Goal: Book appointment/travel/reservation

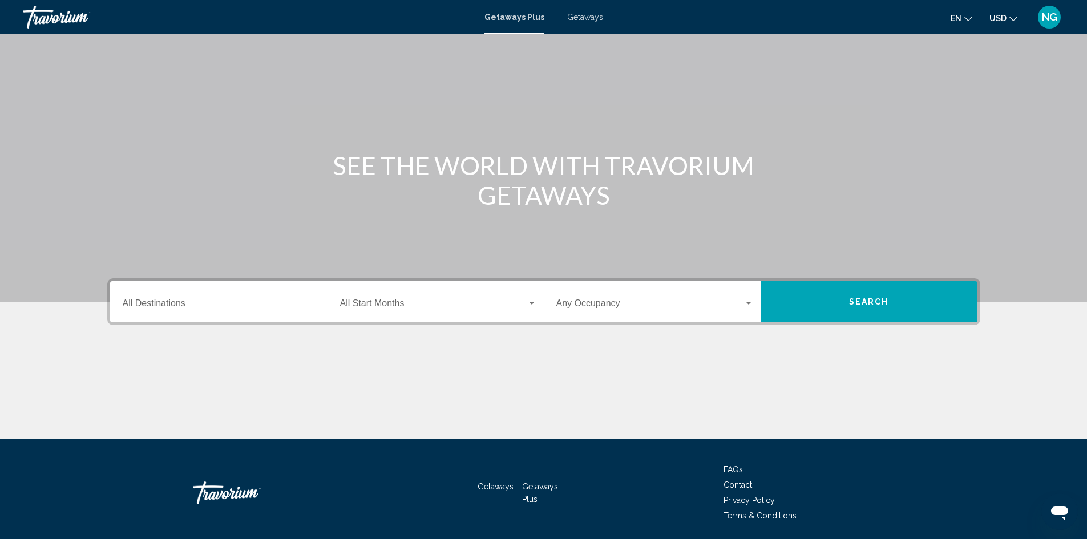
scroll to position [57, 0]
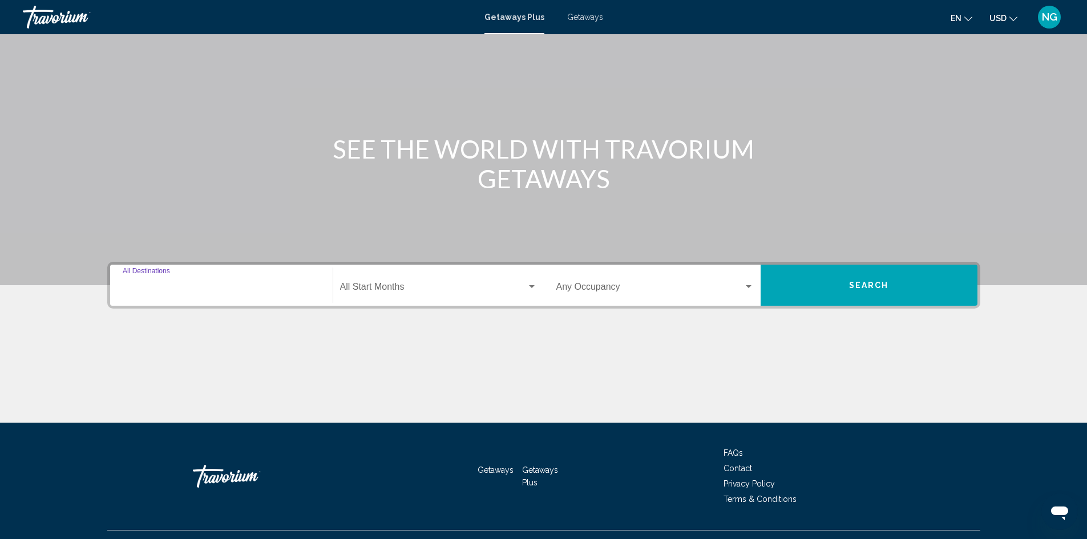
click at [154, 287] on input "Destination All Destinations" at bounding box center [221, 289] width 197 height 10
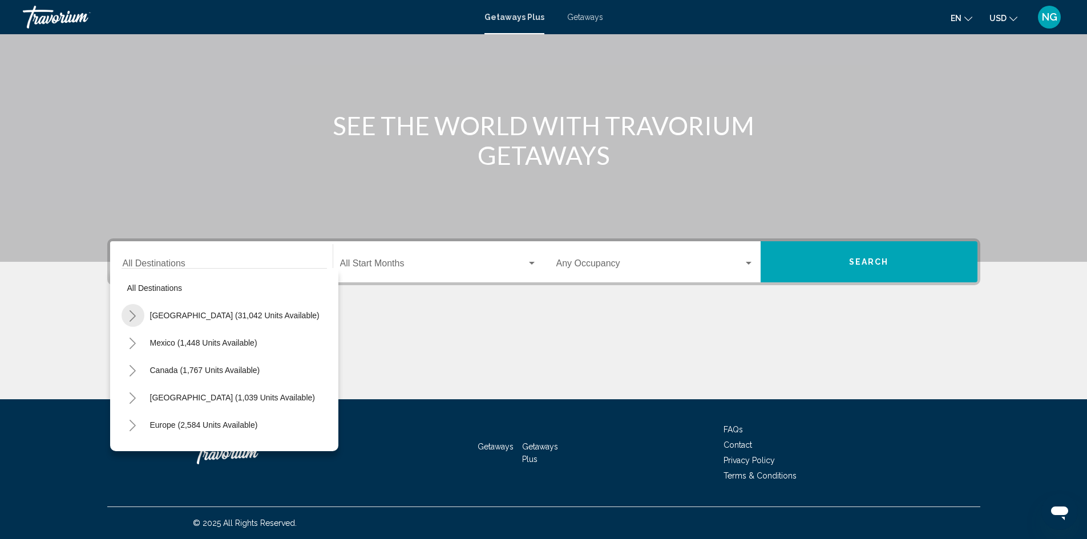
click at [135, 314] on icon "Toggle United States (31,042 units available)" at bounding box center [132, 315] width 9 height 11
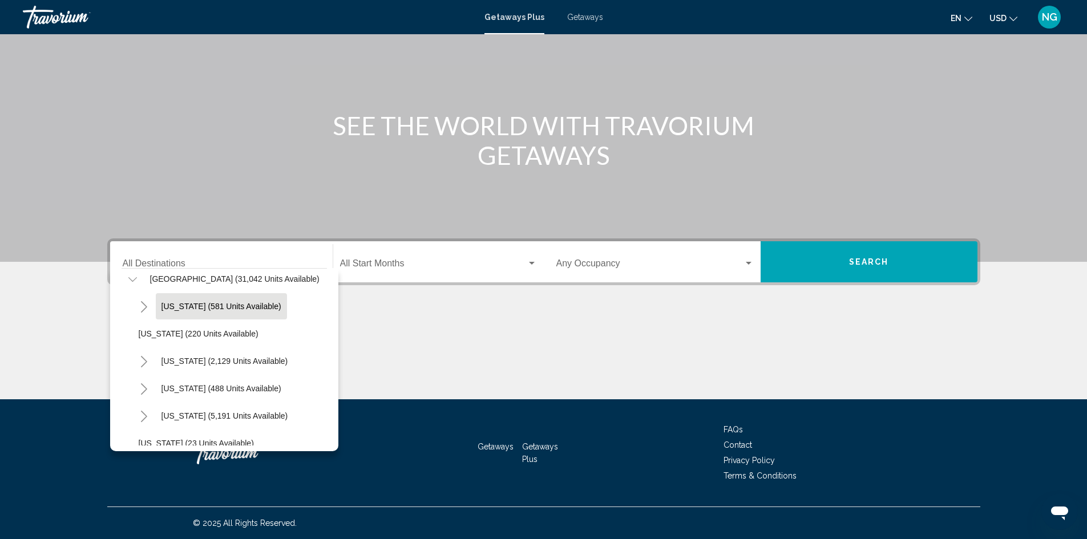
scroll to position [57, 0]
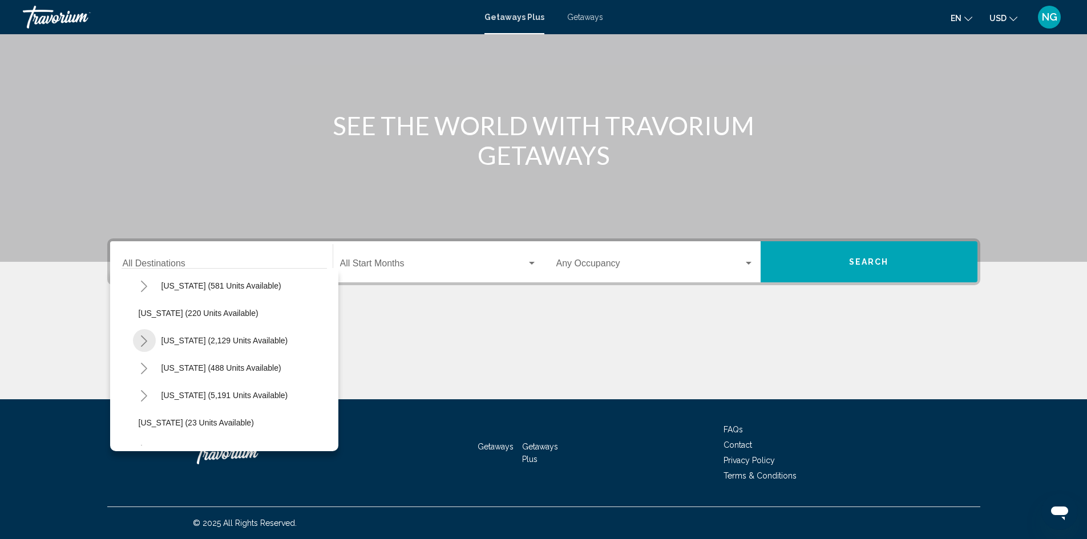
click at [145, 342] on icon "Toggle California (2,129 units available)" at bounding box center [144, 341] width 9 height 11
click at [172, 370] on span "[GEOGRAPHIC_DATA] (1,023 units available)" at bounding box center [232, 368] width 165 height 9
type input "**********"
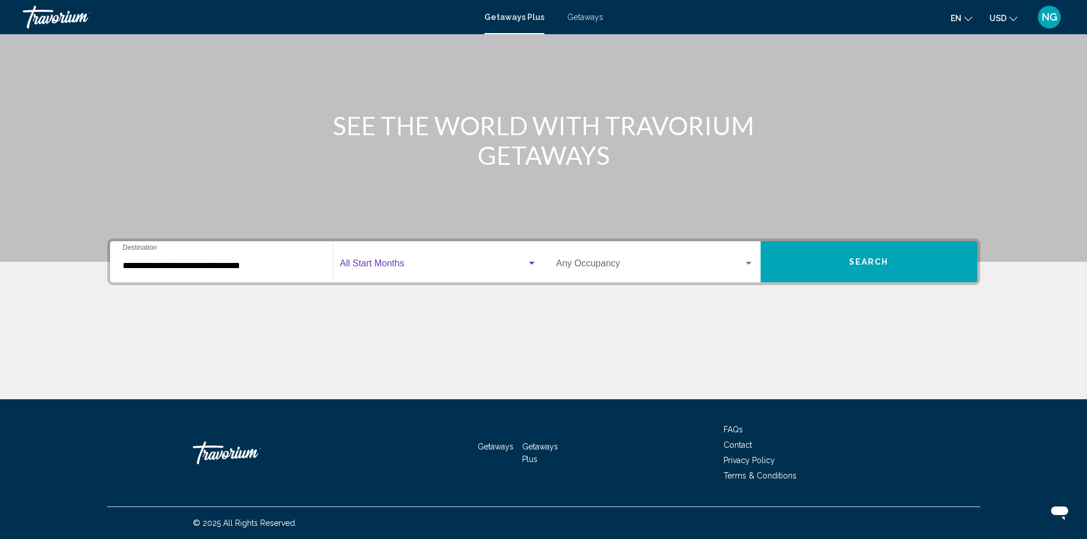
click at [528, 261] on div "Search widget" at bounding box center [532, 263] width 10 height 9
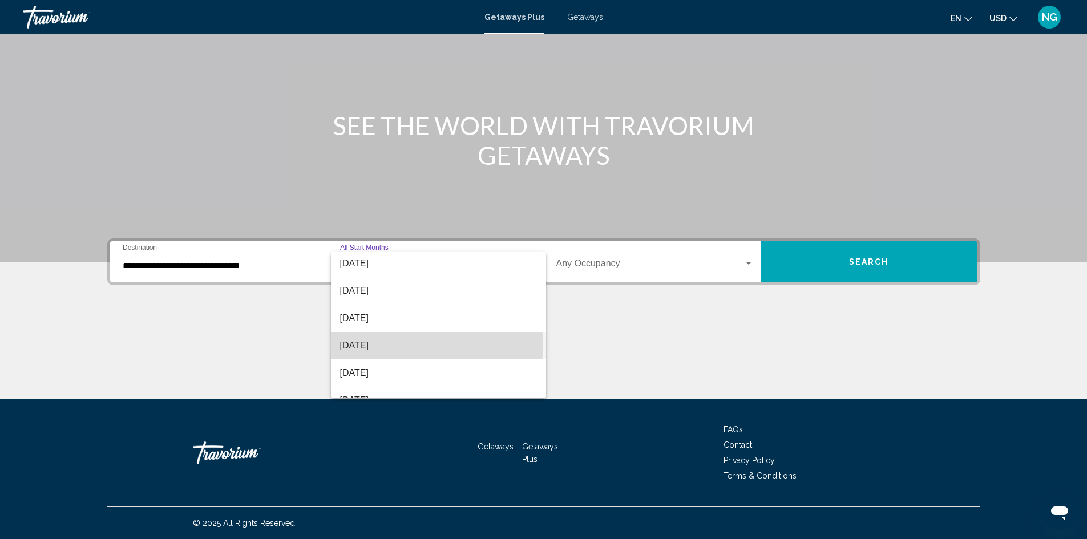
click at [437, 345] on span "[DATE]" at bounding box center [438, 345] width 197 height 27
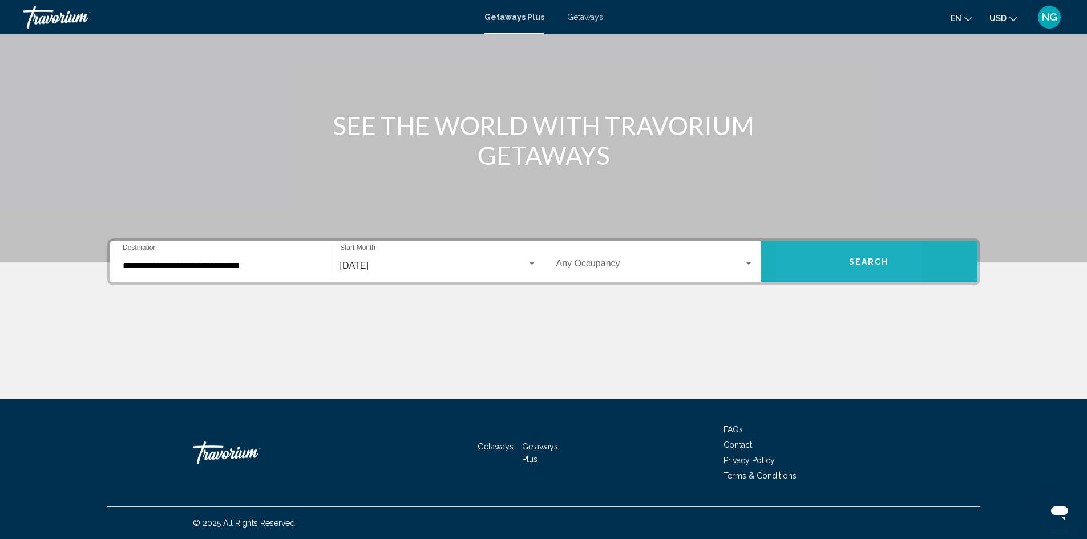
click at [805, 265] on button "Search" at bounding box center [869, 261] width 217 height 41
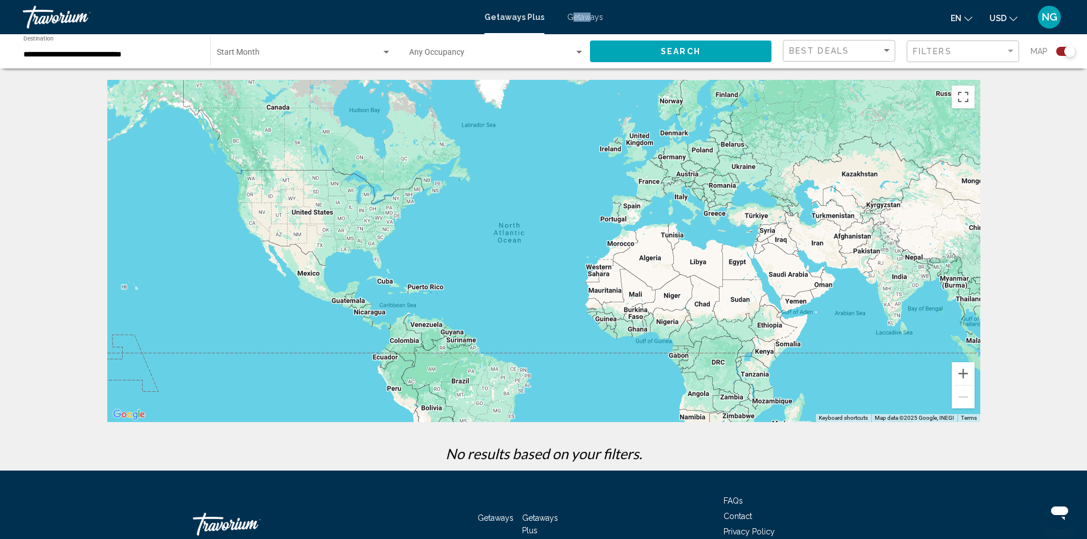
click at [584, 14] on div "Getaways Plus Getaways en English Español Français Italiano Português русский U…" at bounding box center [543, 17] width 1087 height 24
click at [580, 18] on span "Getaways" at bounding box center [585, 17] width 36 height 9
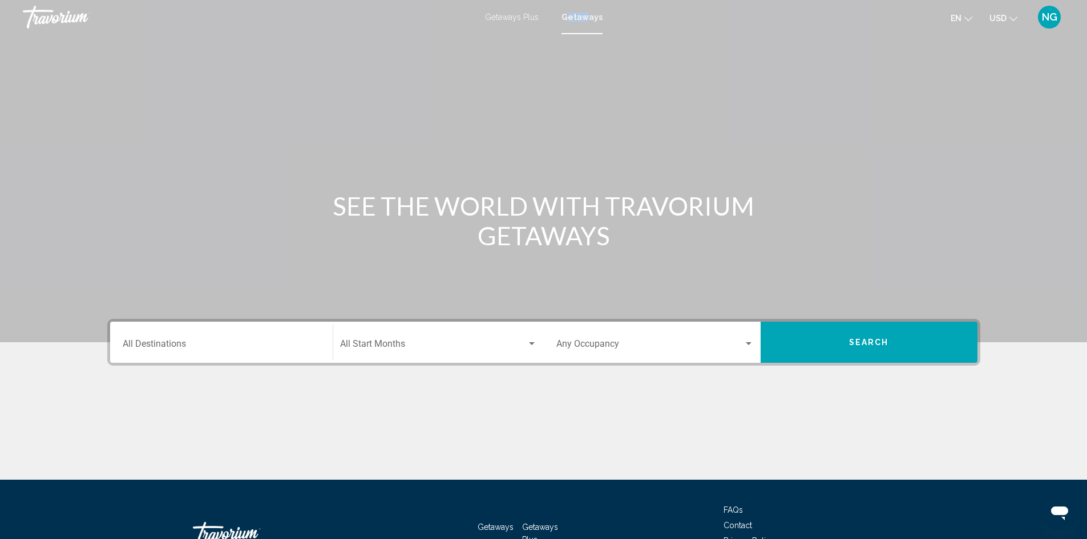
click at [592, 14] on span "Getaways" at bounding box center [582, 17] width 41 height 9
click at [150, 348] on input "Destination All Destinations" at bounding box center [221, 346] width 197 height 10
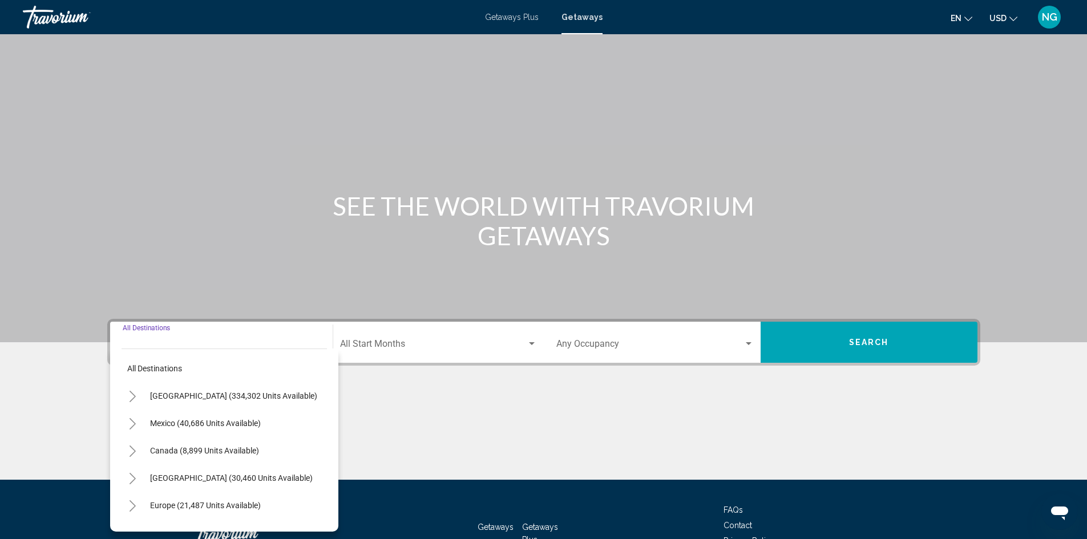
scroll to position [80, 0]
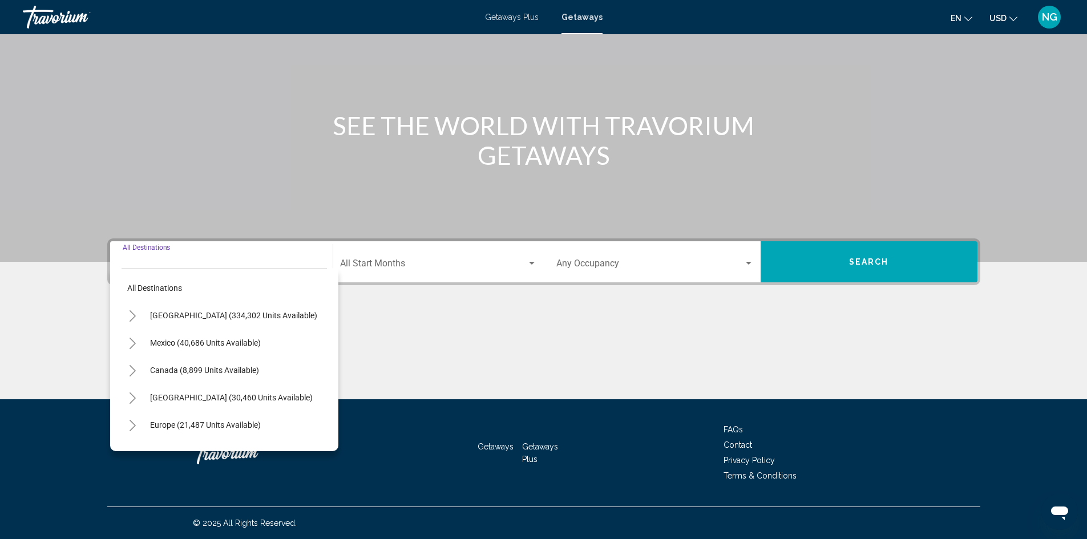
click at [133, 313] on icon "Toggle United States (334,302 units available)" at bounding box center [132, 315] width 9 height 11
click at [147, 425] on icon "Toggle California (37,483 units available)" at bounding box center [144, 425] width 9 height 11
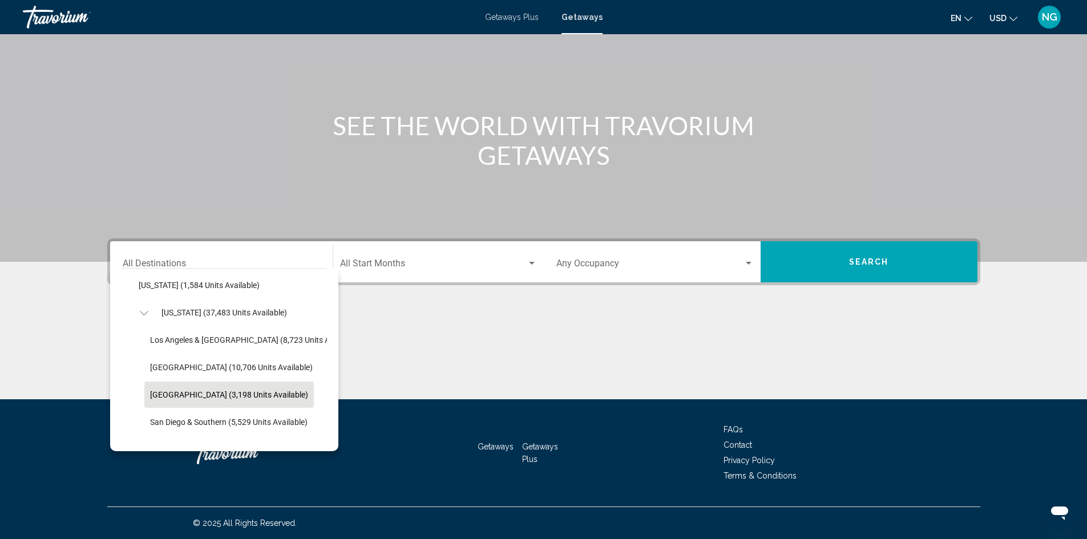
scroll to position [114, 0]
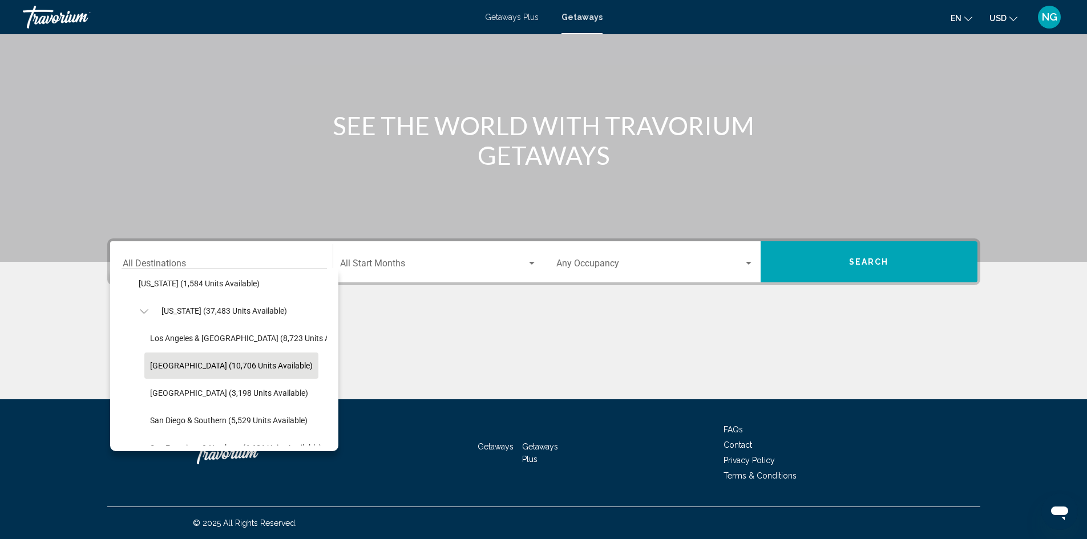
click at [184, 364] on span "[GEOGRAPHIC_DATA] (10,706 units available)" at bounding box center [231, 365] width 163 height 9
type input "**********"
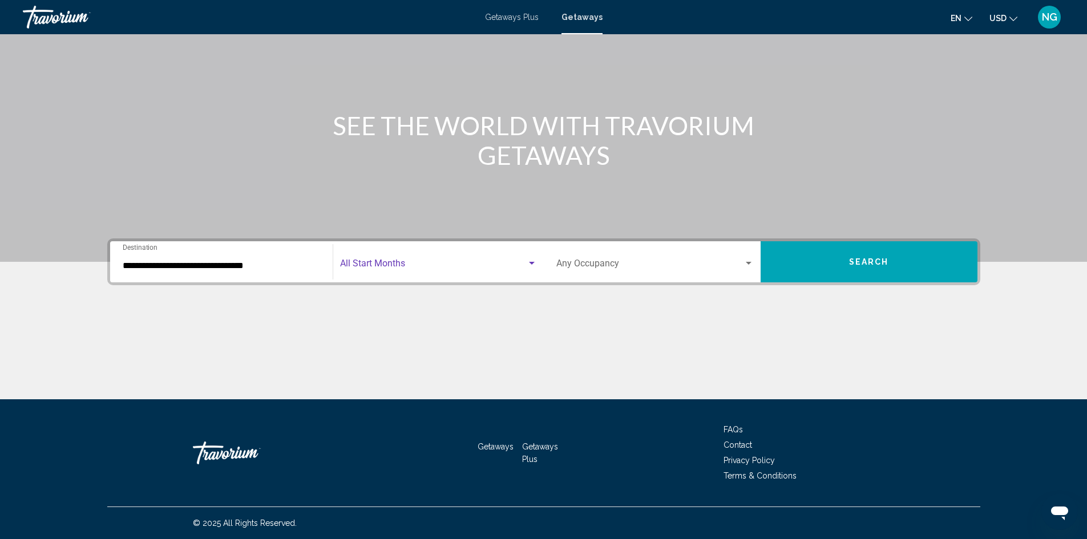
click at [532, 263] on div "Search widget" at bounding box center [532, 263] width 6 height 3
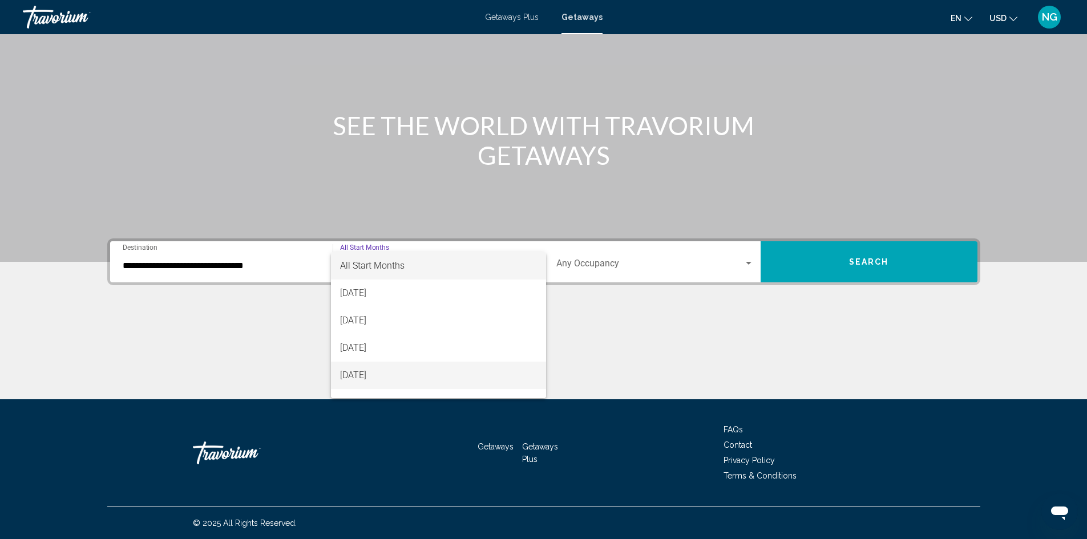
scroll to position [57, 0]
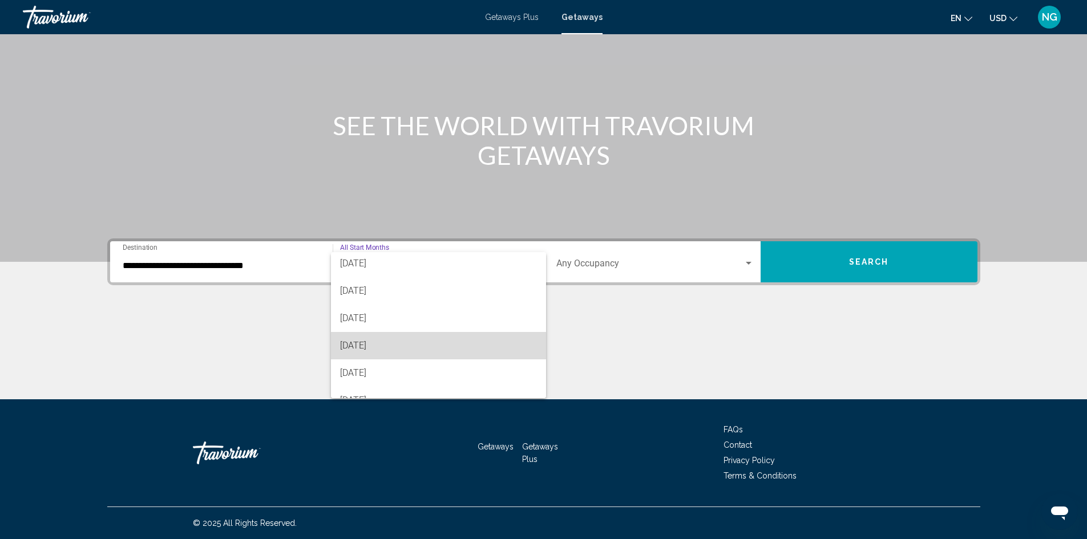
click at [494, 348] on span "[DATE]" at bounding box center [438, 345] width 197 height 27
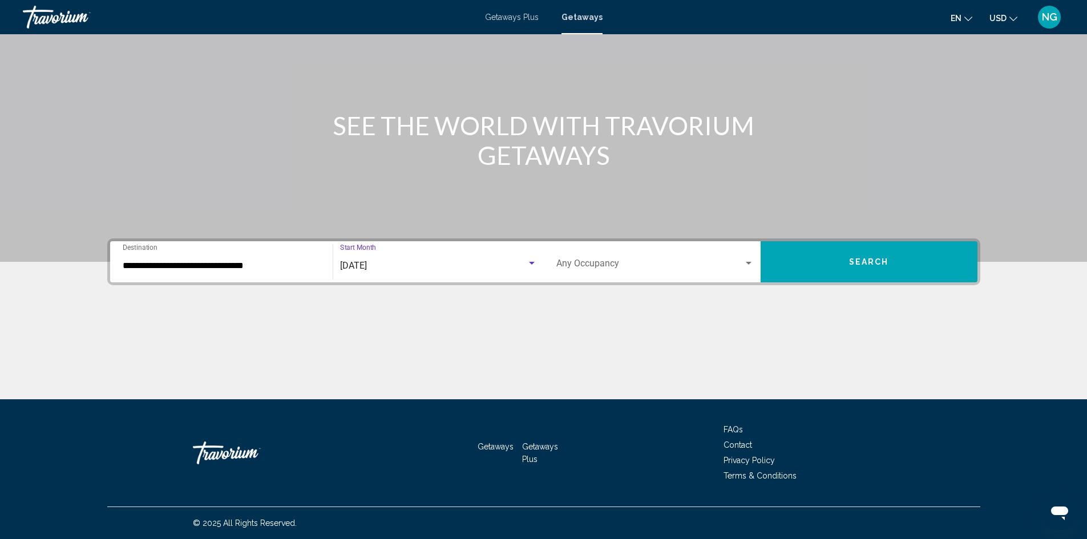
click at [846, 261] on button "Search" at bounding box center [869, 261] width 217 height 41
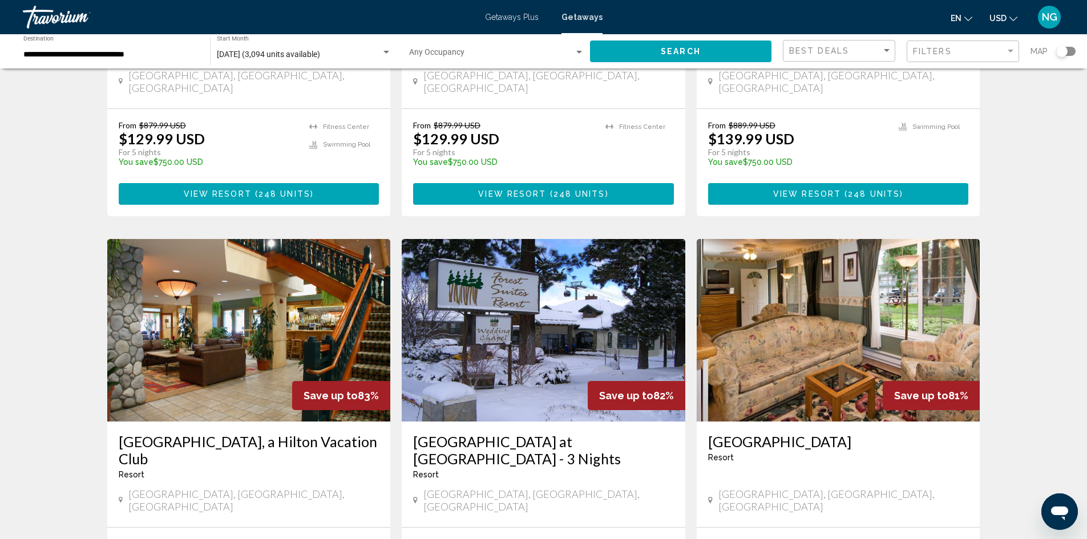
scroll to position [799, 0]
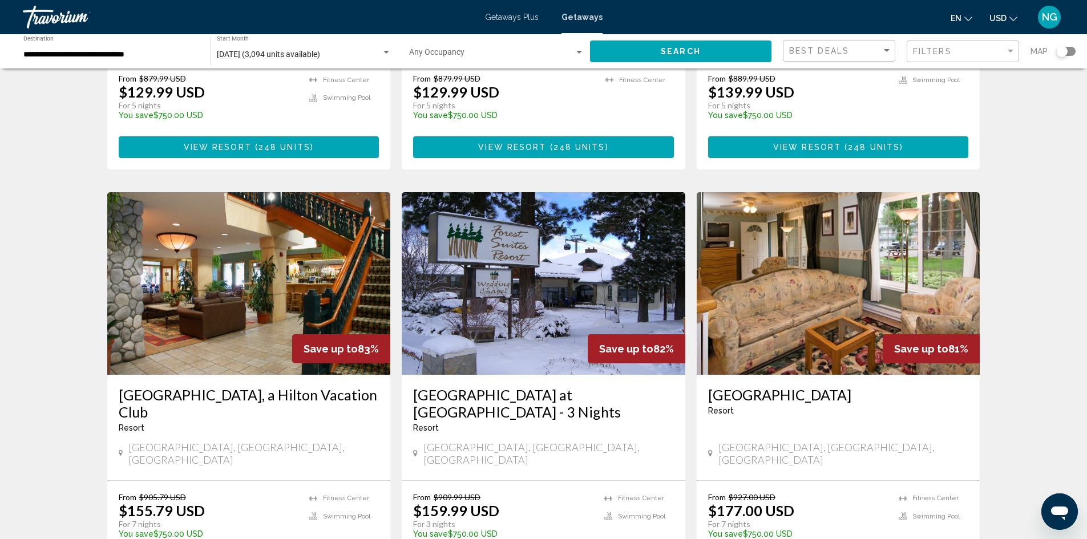
click at [221, 218] on img "Main content" at bounding box center [249, 283] width 284 height 183
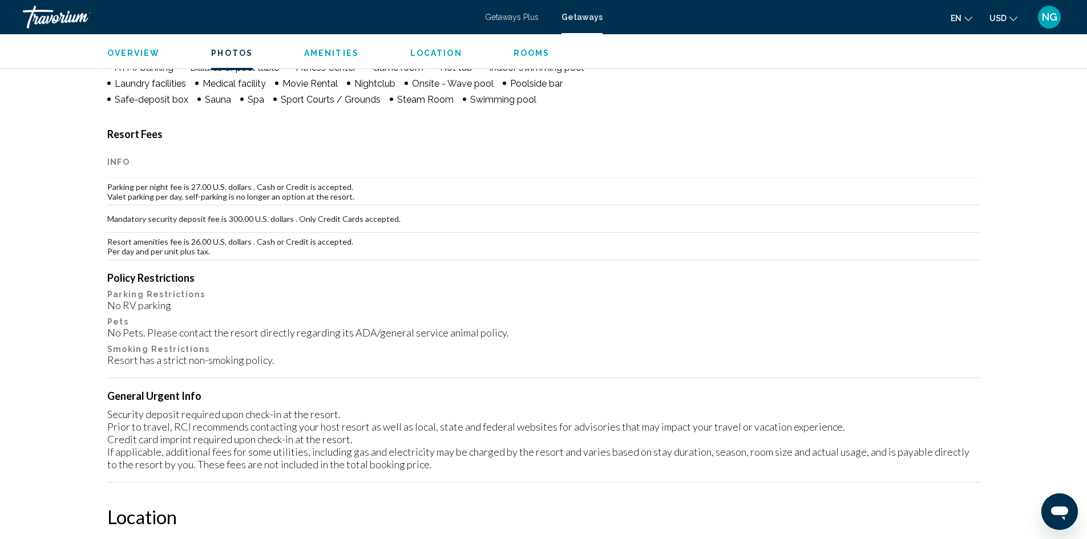
scroll to position [856, 0]
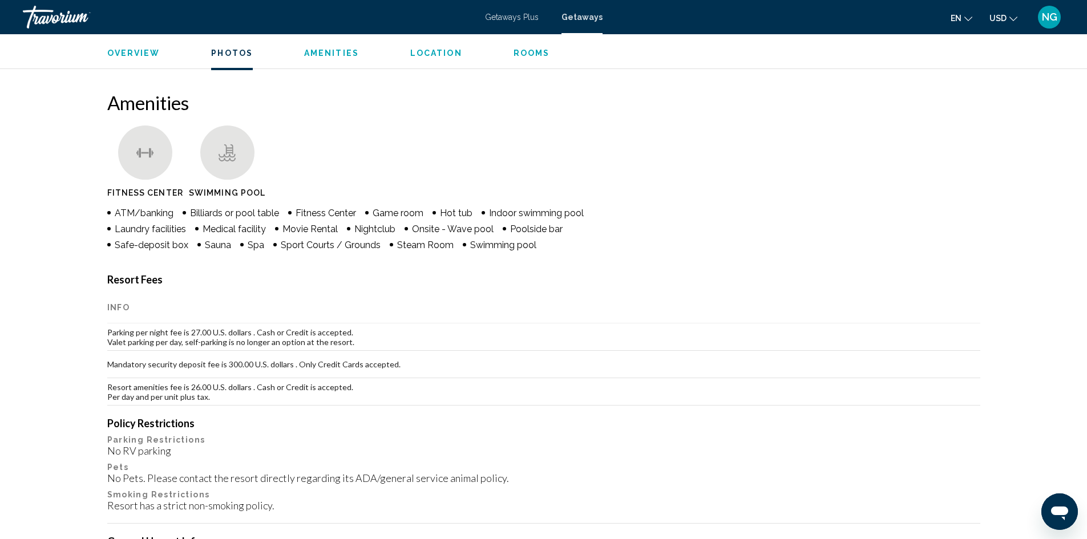
click at [594, 18] on span "Getaways" at bounding box center [582, 17] width 41 height 9
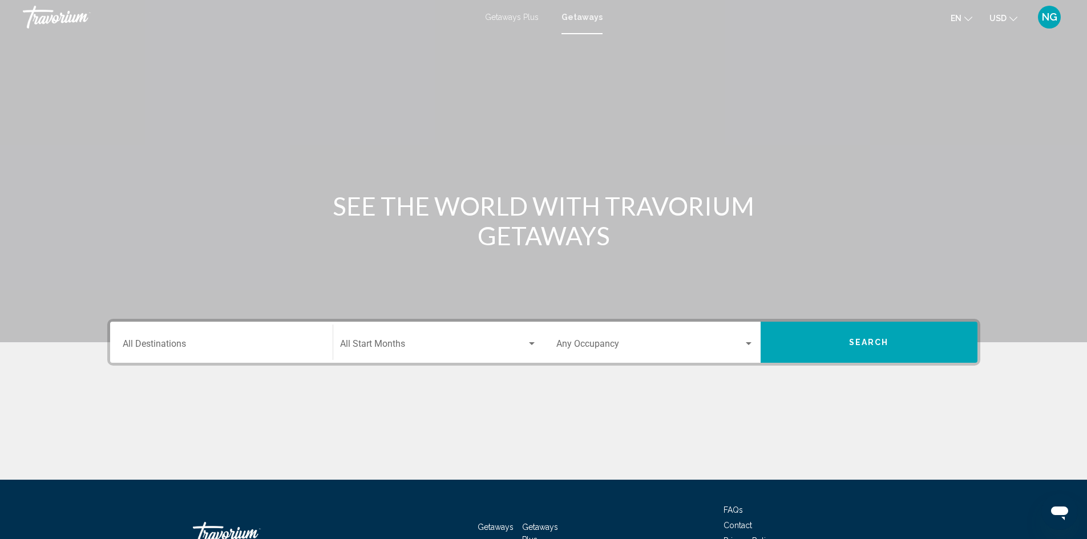
click at [143, 338] on div "Destination All Destinations" at bounding box center [221, 343] width 197 height 36
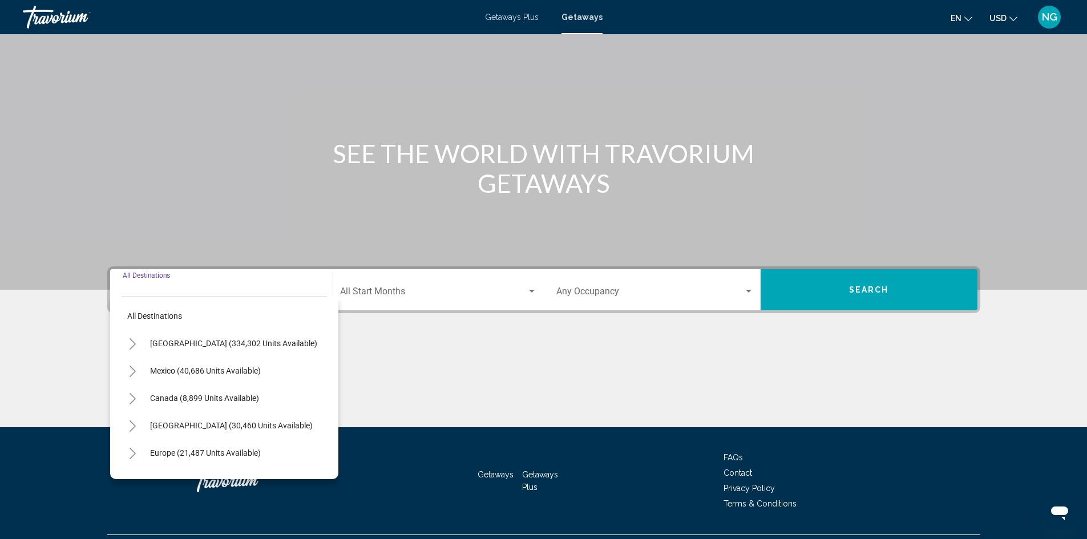
scroll to position [80, 0]
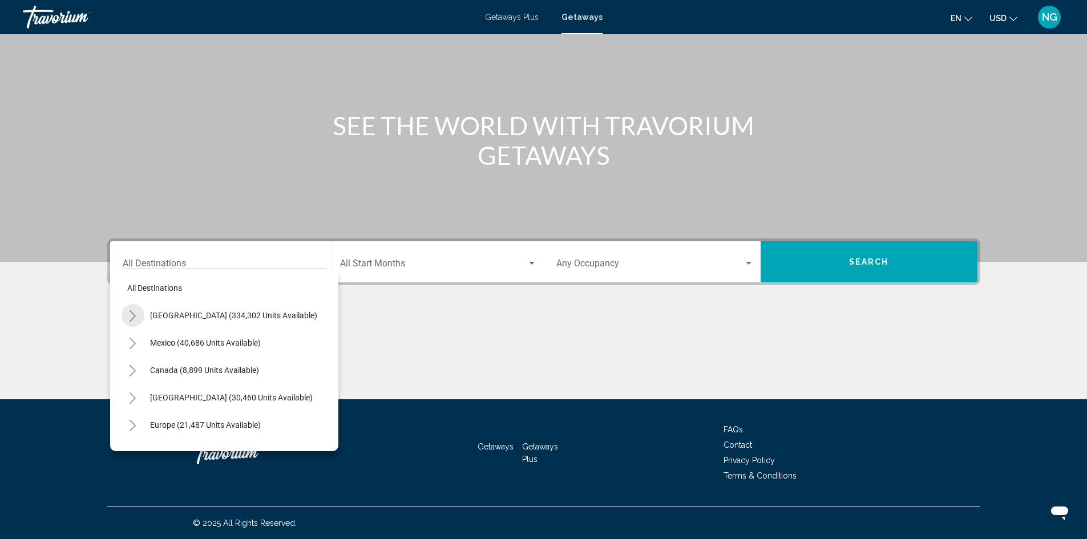
click at [134, 315] on icon "Toggle United States (334,302 units available)" at bounding box center [133, 315] width 6 height 11
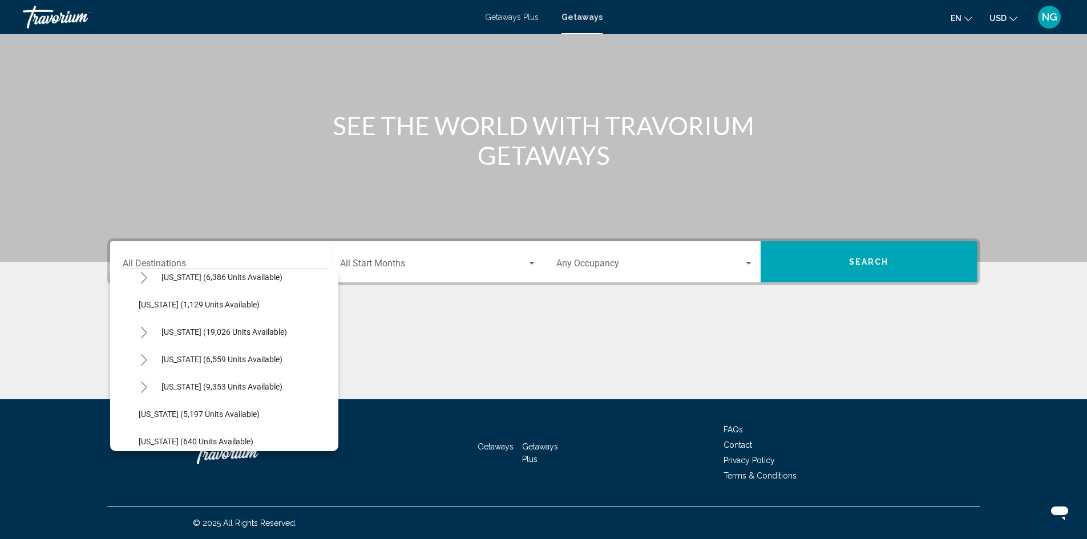
scroll to position [970, 0]
click at [148, 330] on button "Toggle South Carolina (19,026 units available)" at bounding box center [144, 331] width 23 height 23
click at [237, 382] on span "[GEOGRAPHIC_DATA] (14,841 units available)" at bounding box center [231, 386] width 163 height 9
type input "**********"
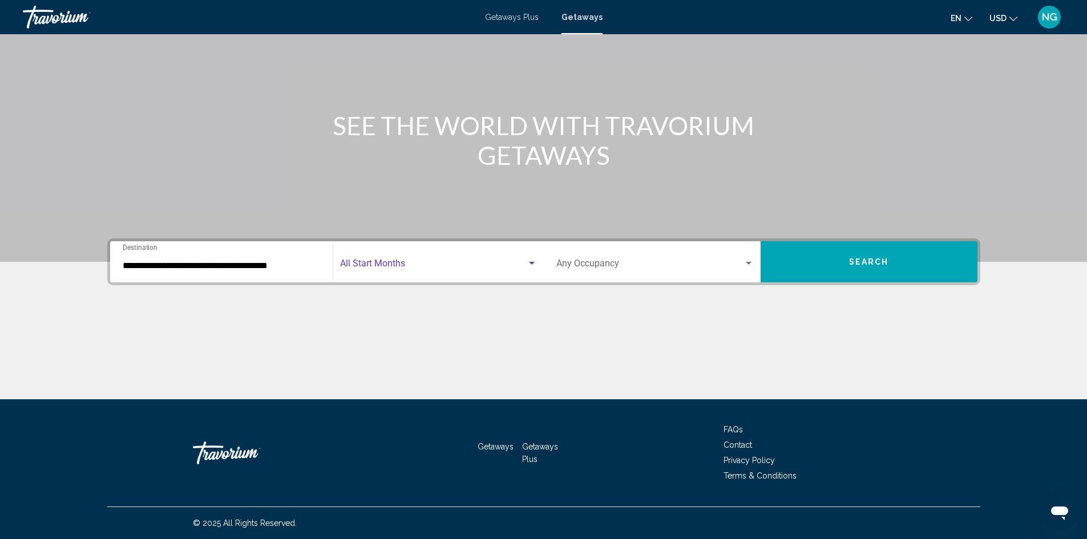
click at [531, 263] on div "Search widget" at bounding box center [532, 263] width 6 height 3
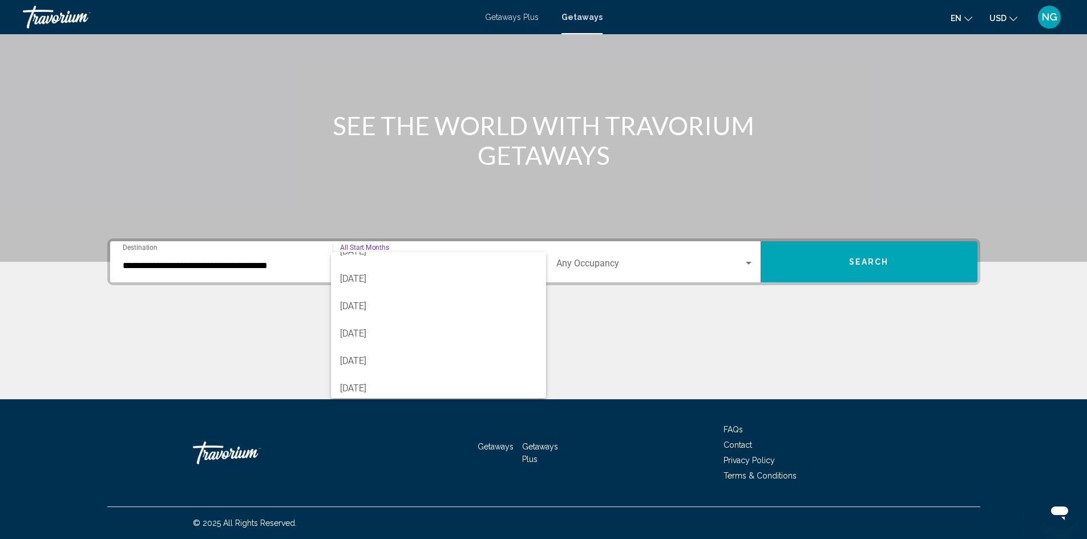
scroll to position [171, 0]
click at [416, 344] on span "[DATE]" at bounding box center [438, 341] width 197 height 27
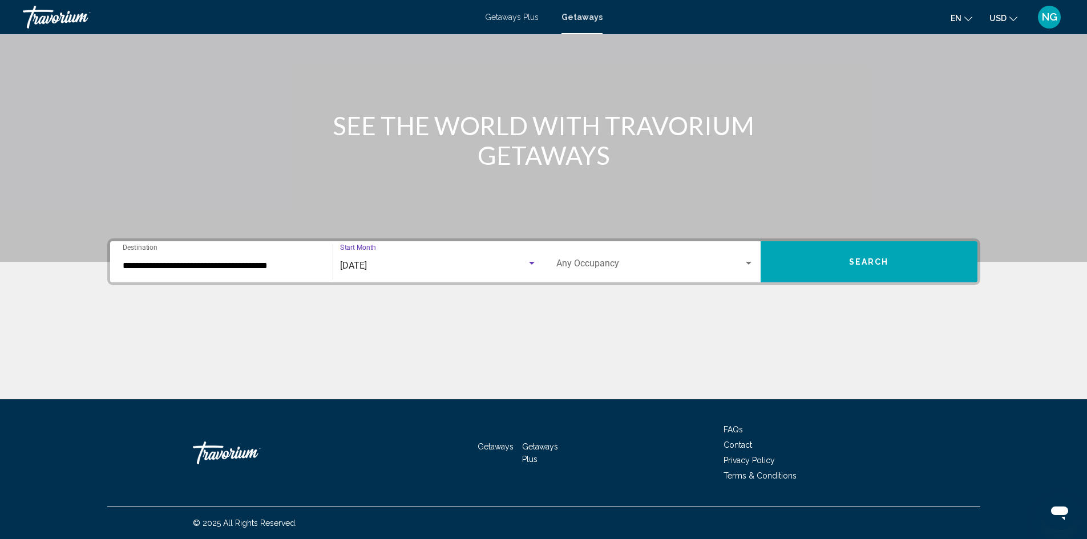
click at [840, 257] on button "Search" at bounding box center [869, 261] width 217 height 41
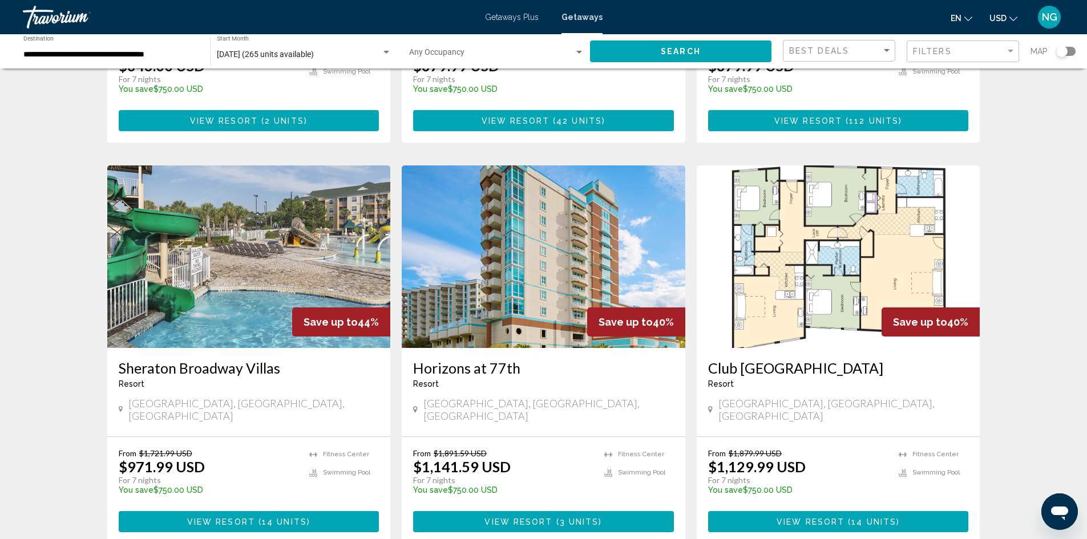
scroll to position [1256, 0]
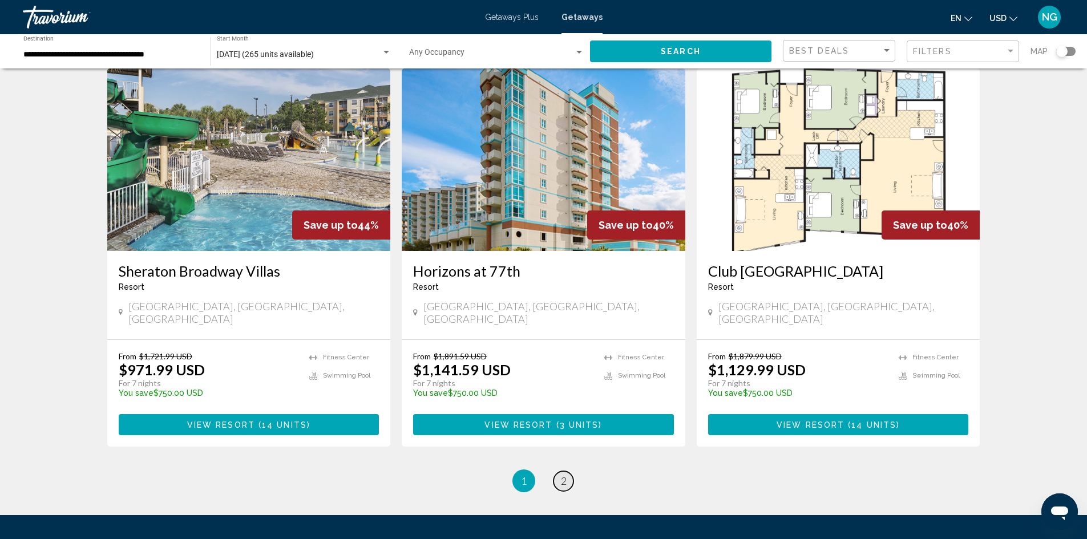
click at [562, 475] on span "2" at bounding box center [564, 481] width 6 height 13
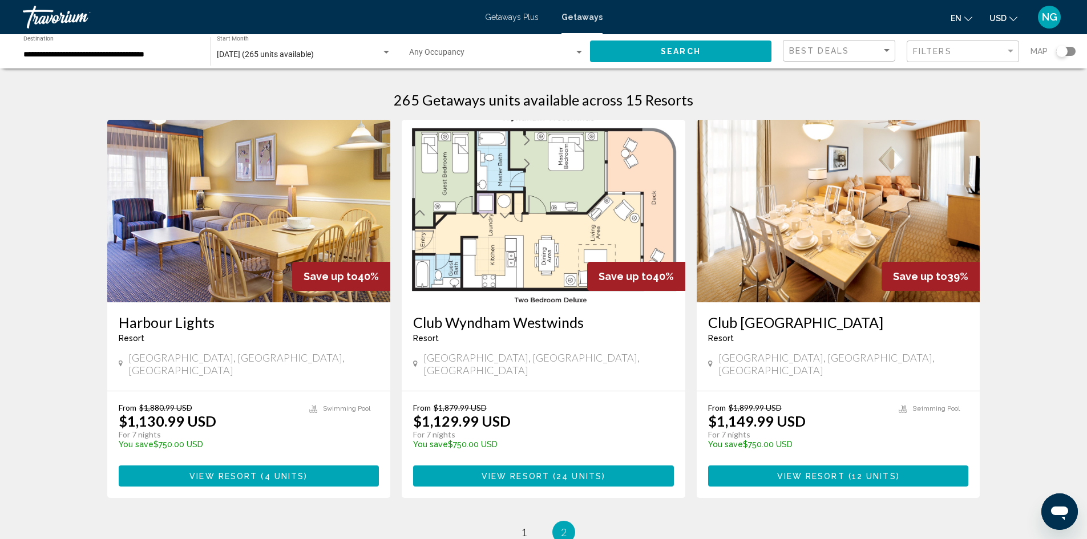
click at [540, 237] on img "Main content" at bounding box center [544, 211] width 284 height 183
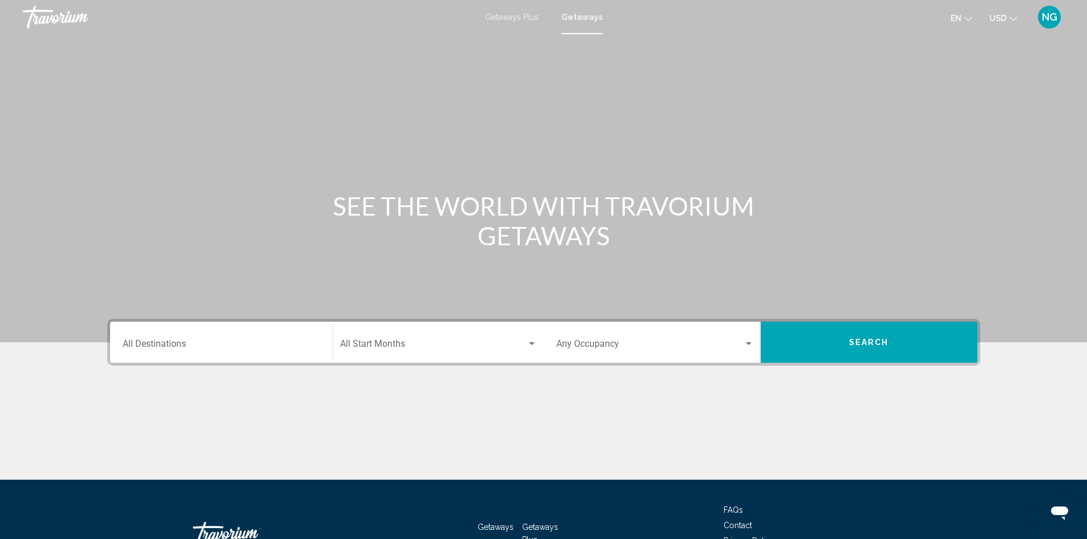
click at [143, 334] on div "Destination All Destinations" at bounding box center [221, 343] width 197 height 36
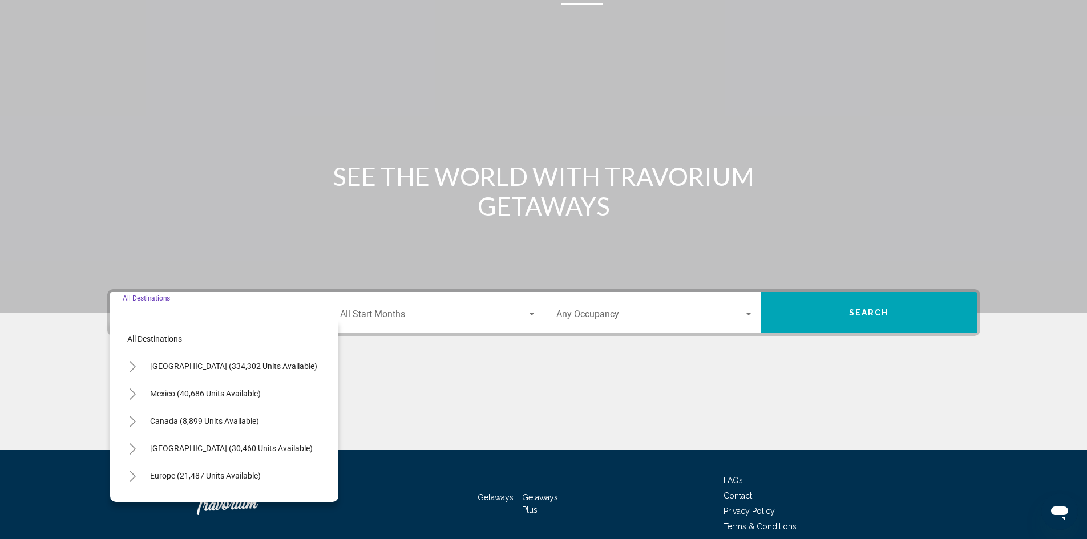
scroll to position [80, 0]
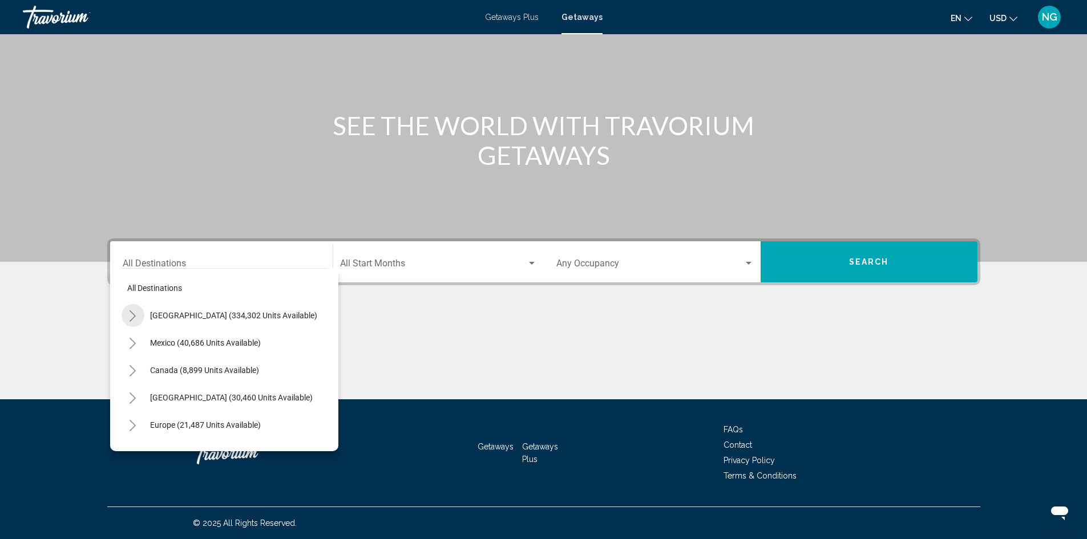
click at [140, 314] on button "Toggle United States (334,302 units available)" at bounding box center [133, 315] width 23 height 23
click at [146, 364] on icon "Toggle California (37,483 units available)" at bounding box center [144, 368] width 9 height 11
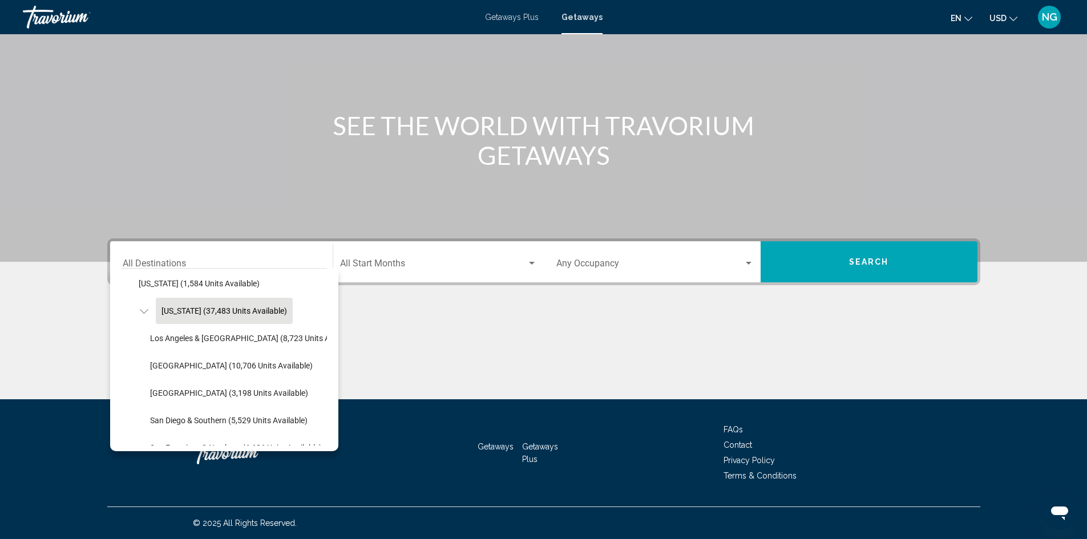
scroll to position [171, 0]
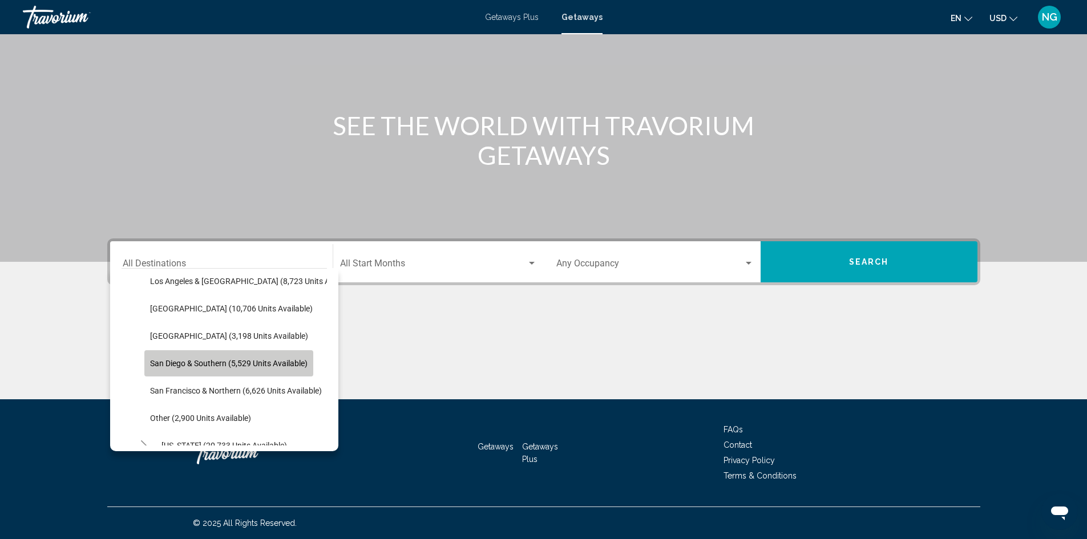
click at [179, 362] on span "San Diego & Southern (5,529 units available)" at bounding box center [229, 363] width 158 height 9
type input "**********"
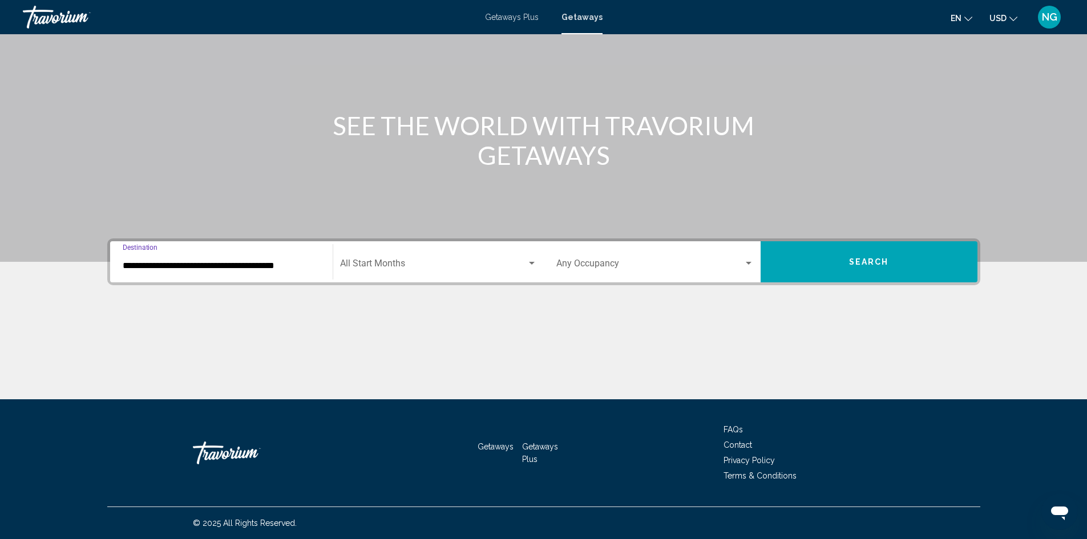
click at [511, 267] on span "Search widget" at bounding box center [433, 266] width 187 height 10
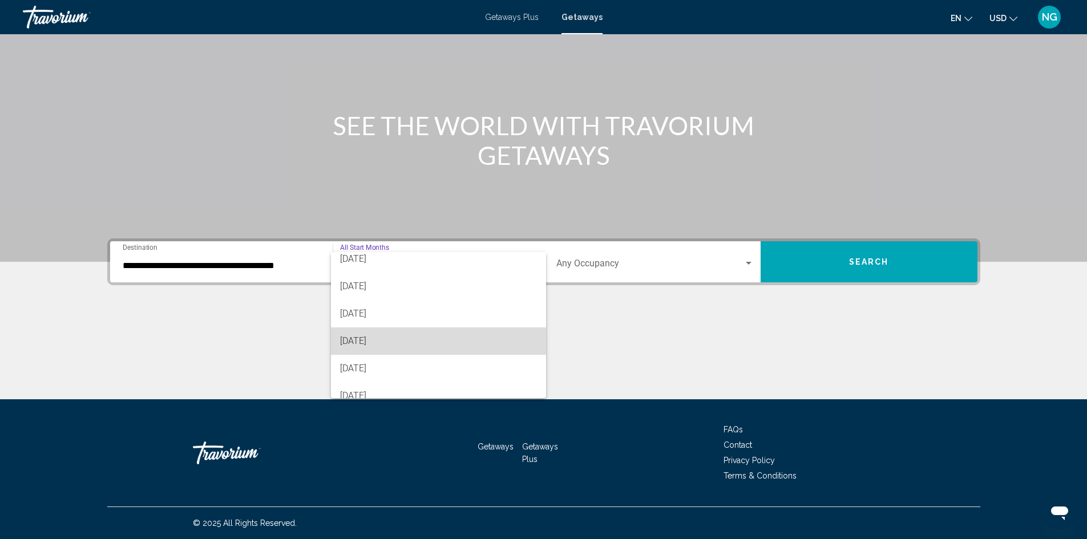
click at [465, 338] on span "[DATE]" at bounding box center [438, 341] width 197 height 27
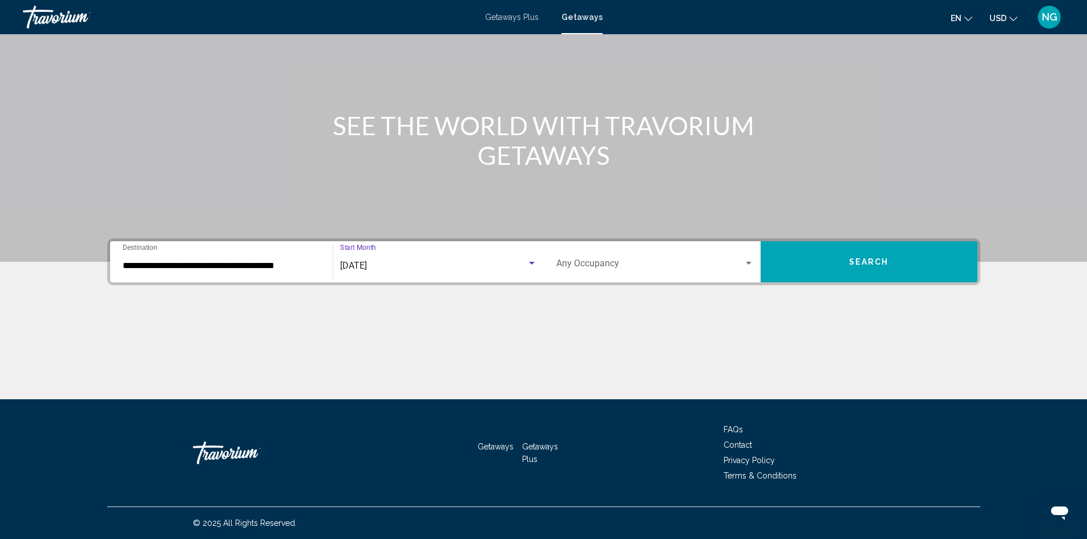
click at [751, 263] on div "Search widget" at bounding box center [749, 263] width 6 height 3
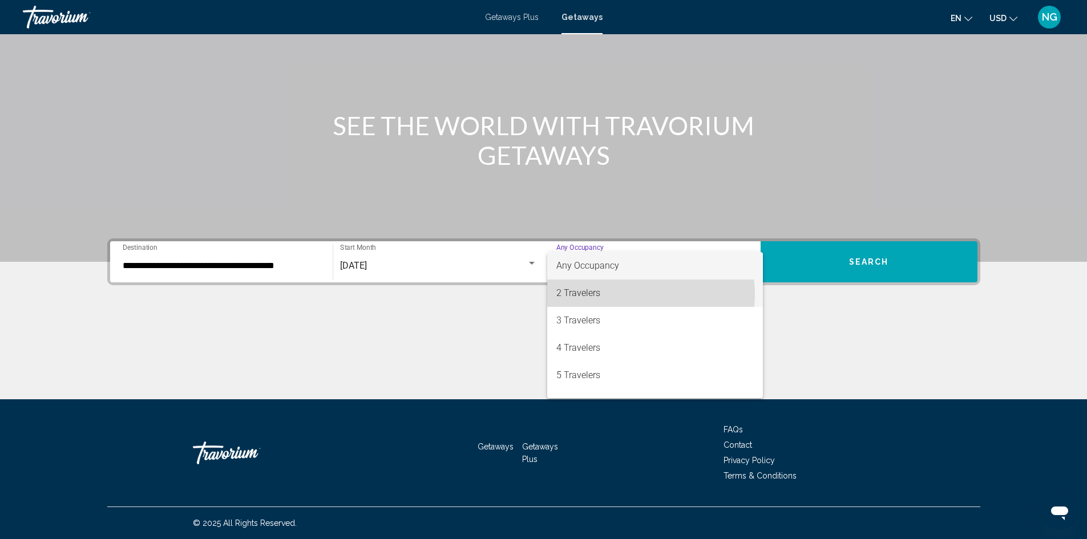
click at [632, 294] on span "2 Travelers" at bounding box center [654, 293] width 197 height 27
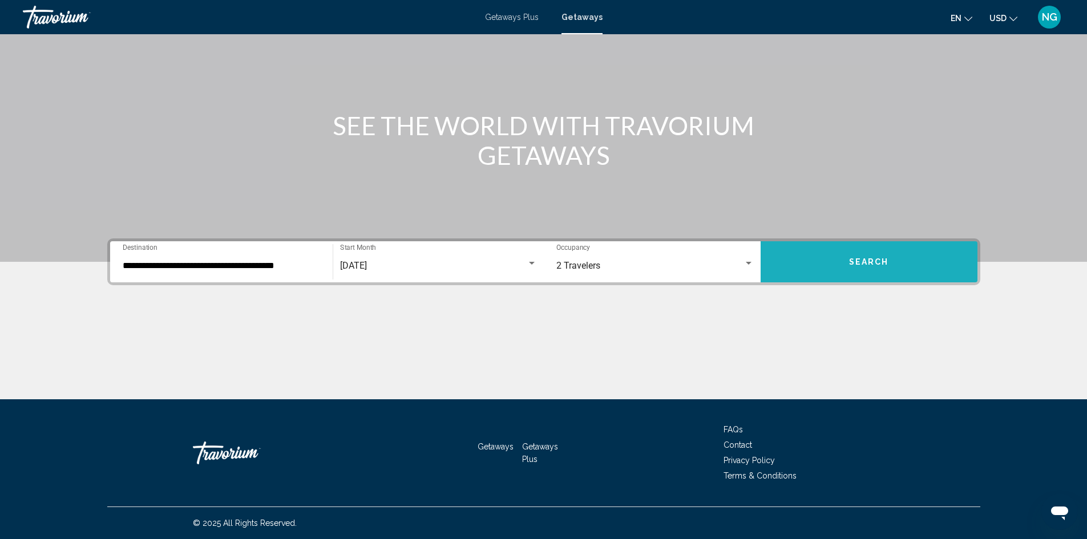
click at [850, 259] on span "Search" at bounding box center [869, 262] width 40 height 9
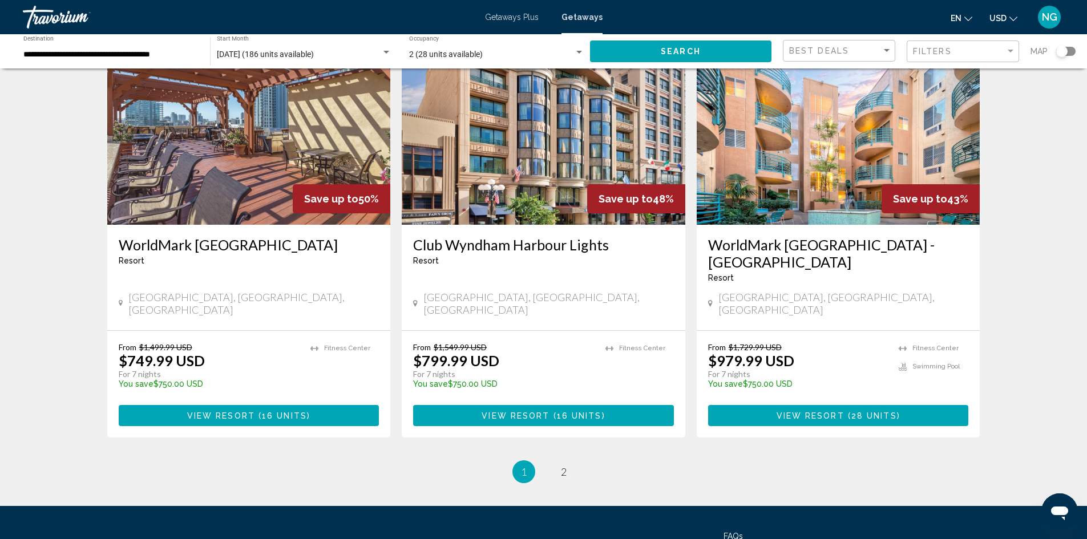
scroll to position [1373, 0]
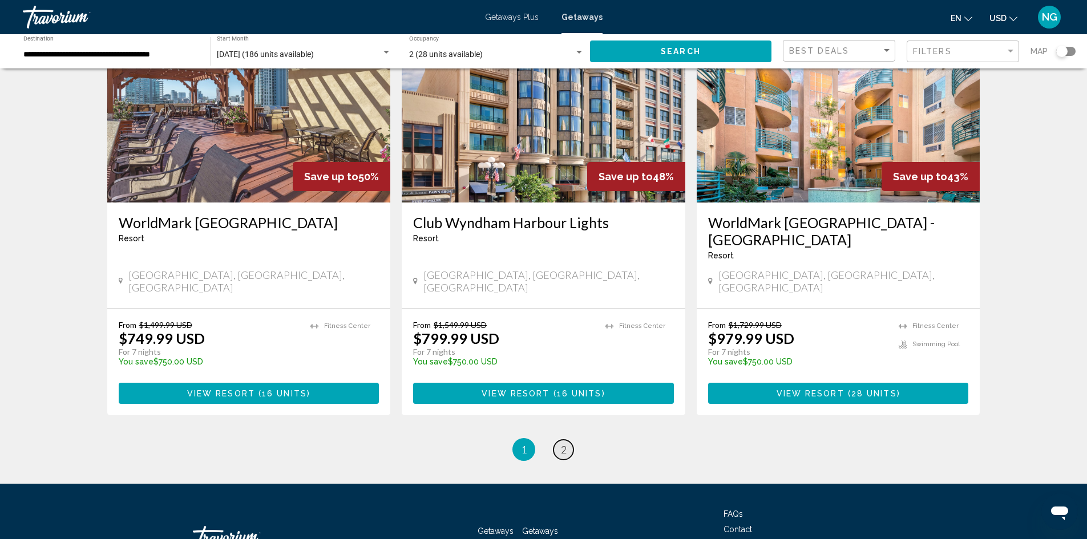
click at [562, 443] on span "2" at bounding box center [564, 449] width 6 height 13
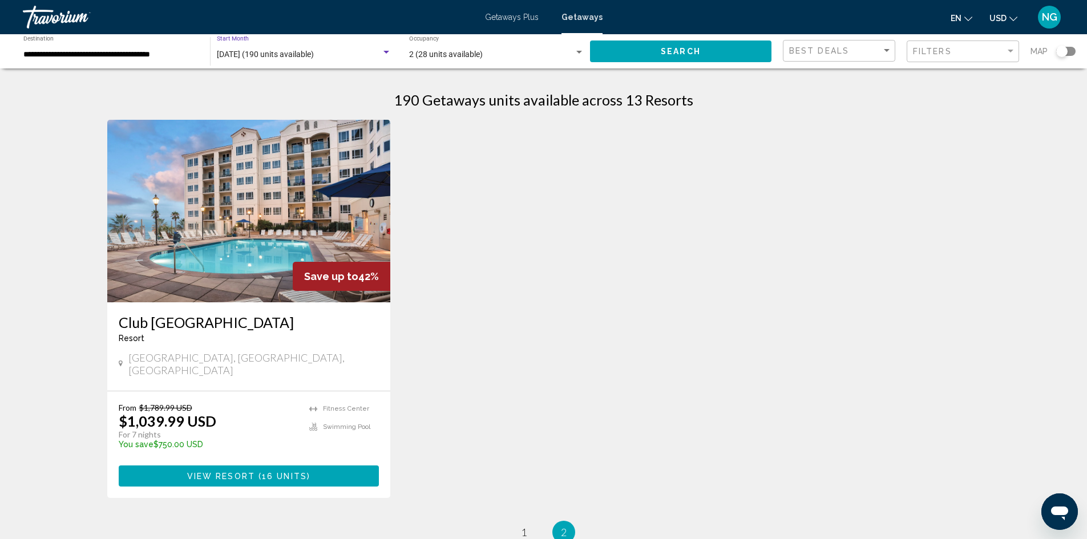
click at [387, 52] on div "Search widget" at bounding box center [387, 52] width 6 height 3
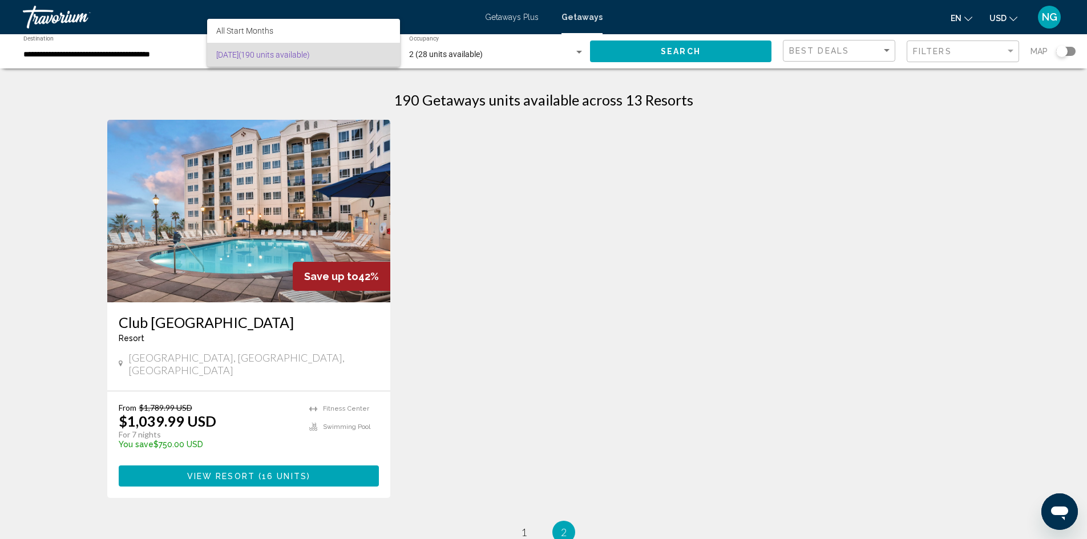
click at [63, 62] on div at bounding box center [543, 269] width 1087 height 539
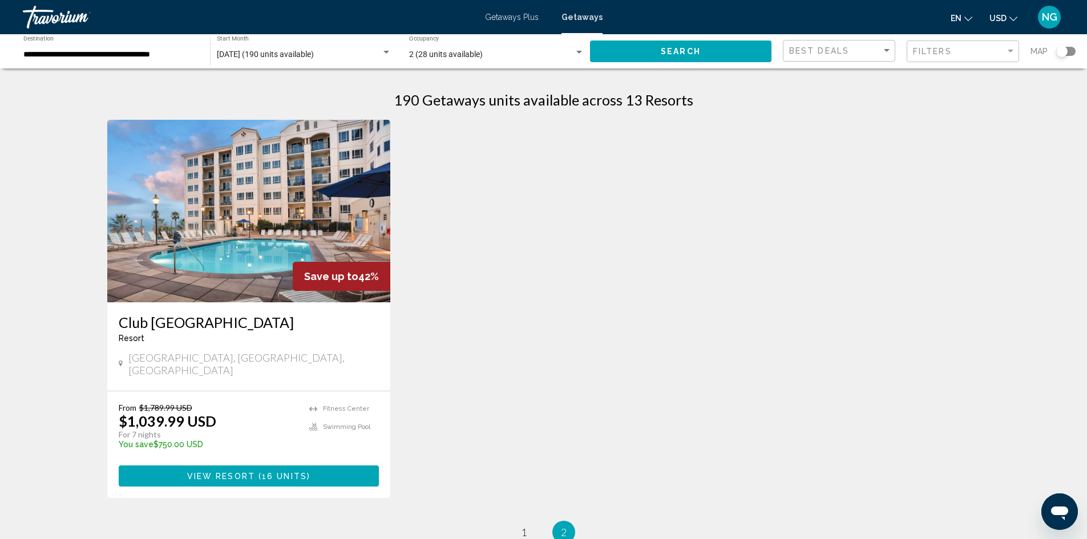
click at [254, 51] on span "[DATE] (190 units available)" at bounding box center [265, 54] width 97 height 9
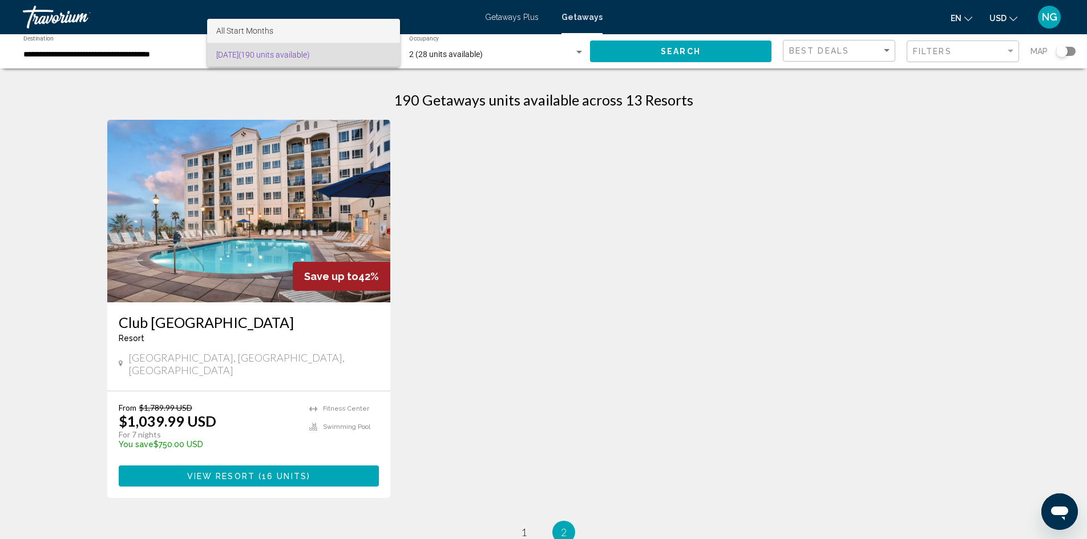
click at [285, 34] on span "All Start Months" at bounding box center [303, 31] width 175 height 24
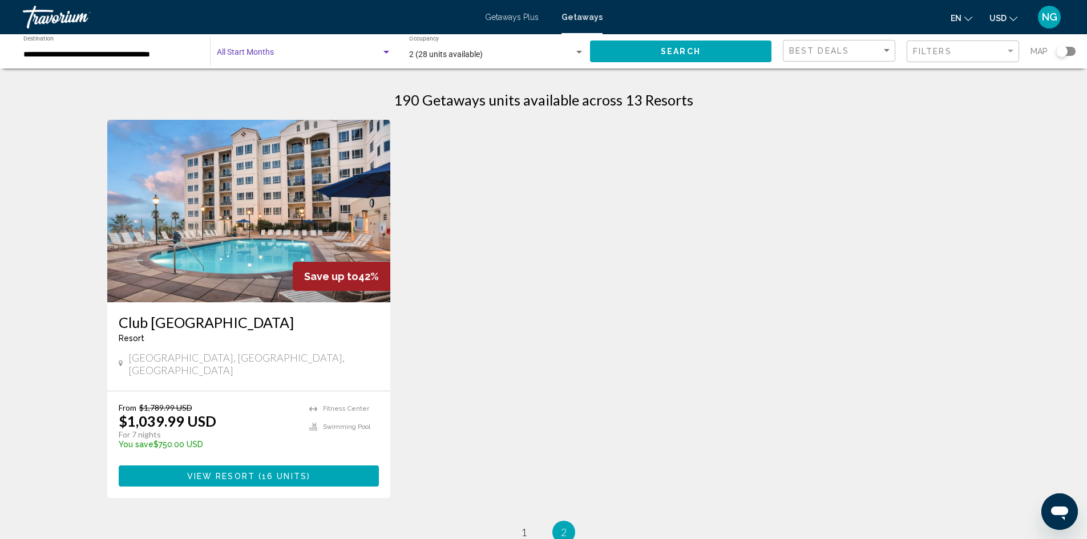
click at [384, 53] on div "Search widget" at bounding box center [387, 52] width 6 height 3
click at [31, 51] on div at bounding box center [543, 269] width 1087 height 539
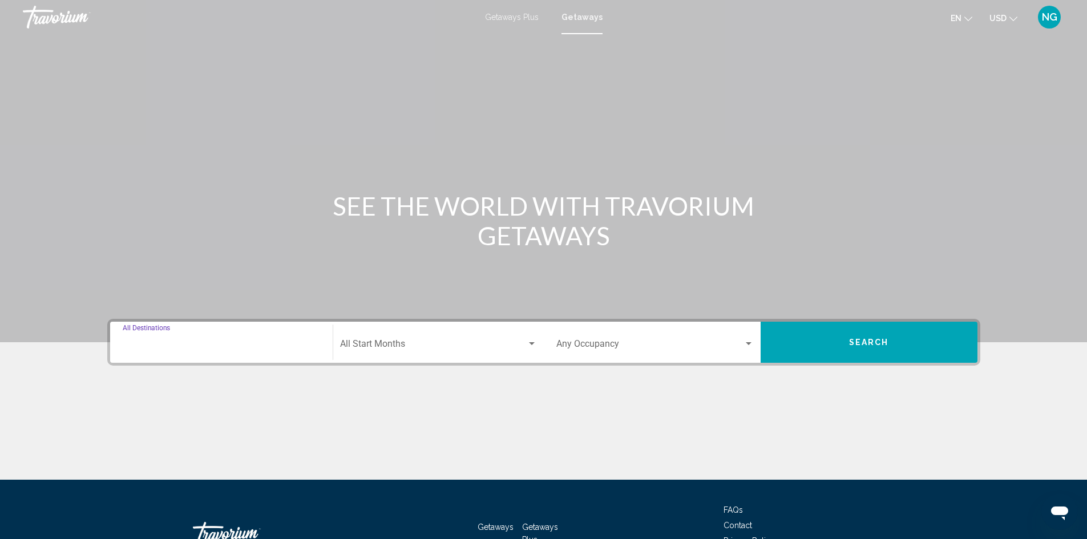
click at [144, 349] on input "Destination All Destinations" at bounding box center [221, 346] width 197 height 10
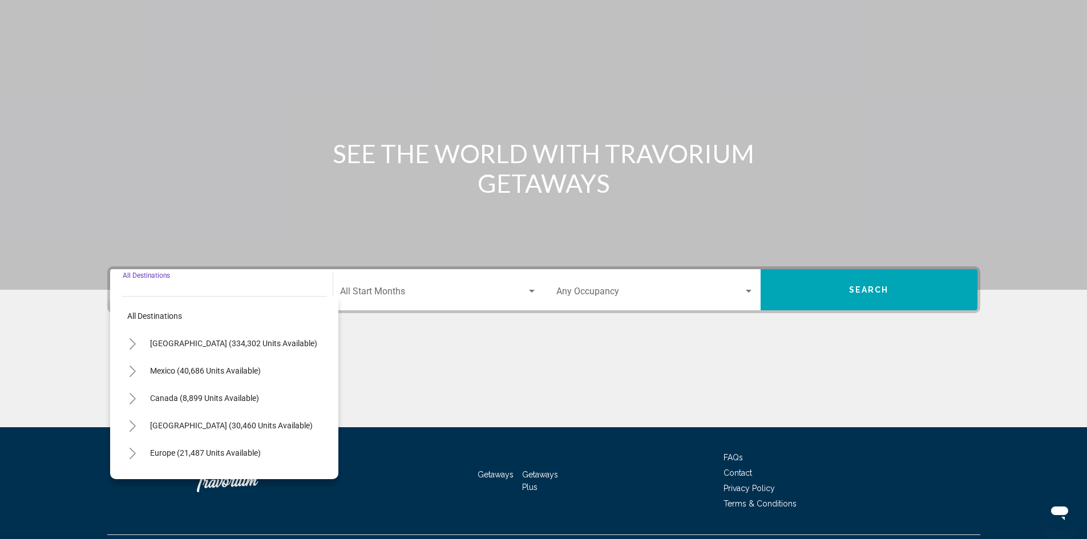
scroll to position [80, 0]
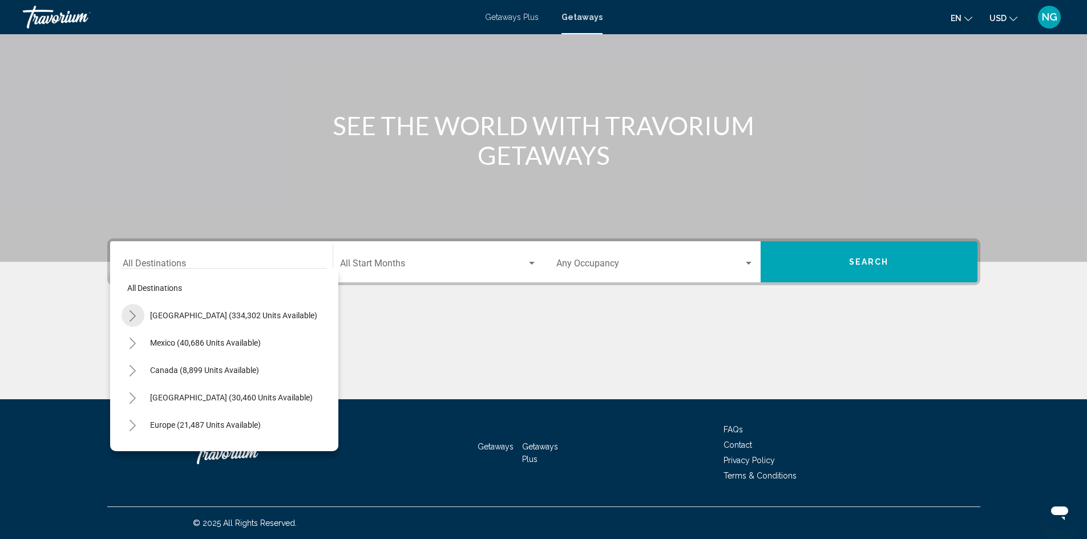
click at [134, 313] on icon "Toggle United States (334,302 units available)" at bounding box center [132, 315] width 9 height 11
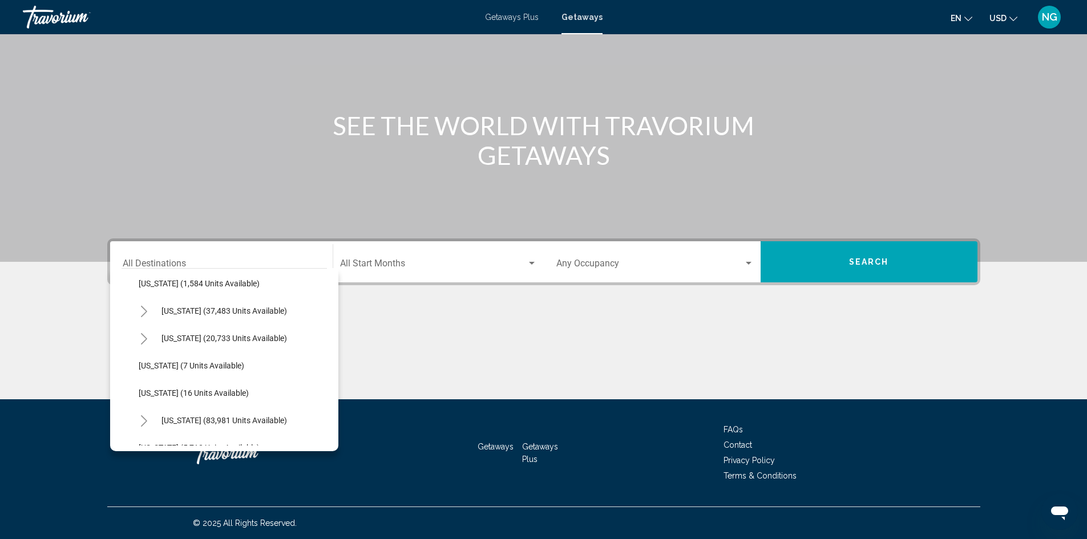
click at [144, 311] on icon "Toggle California (37,483 units available)" at bounding box center [144, 311] width 9 height 11
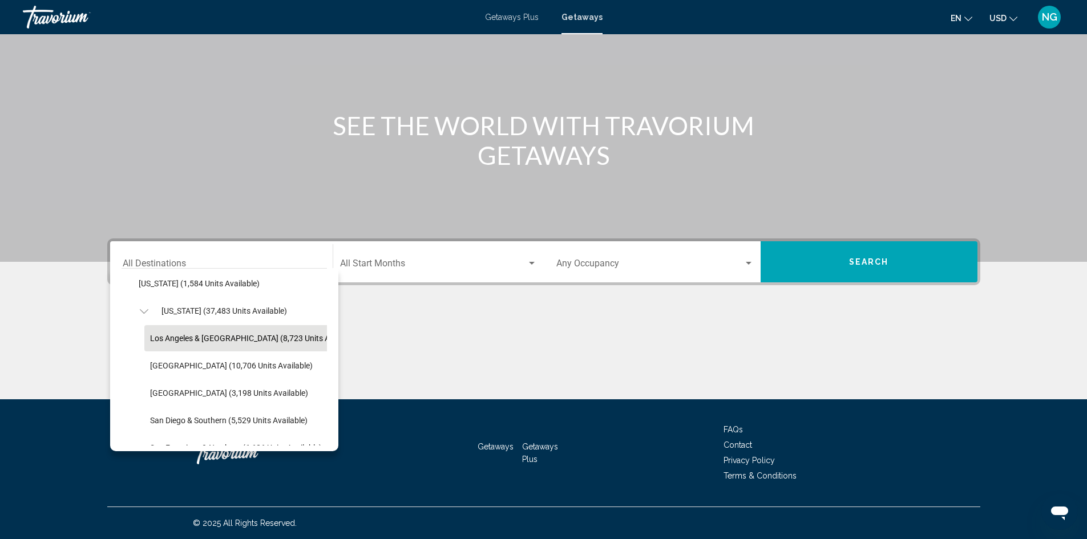
click at [211, 337] on span "Los Angeles & [GEOGRAPHIC_DATA] (8,723 units available)" at bounding box center [254, 338] width 209 height 9
type input "**********"
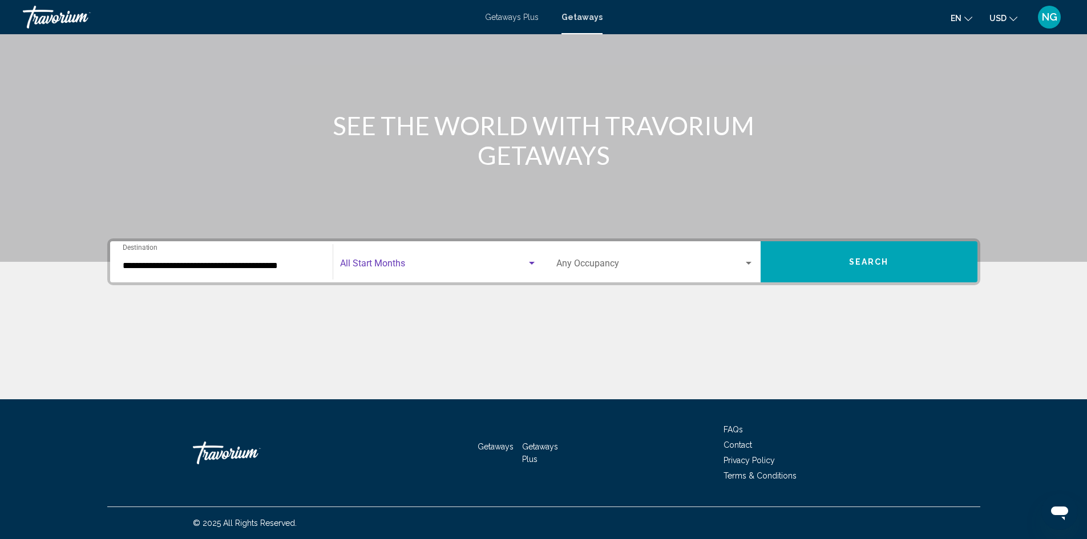
click at [530, 264] on div "Search widget" at bounding box center [532, 263] width 6 height 3
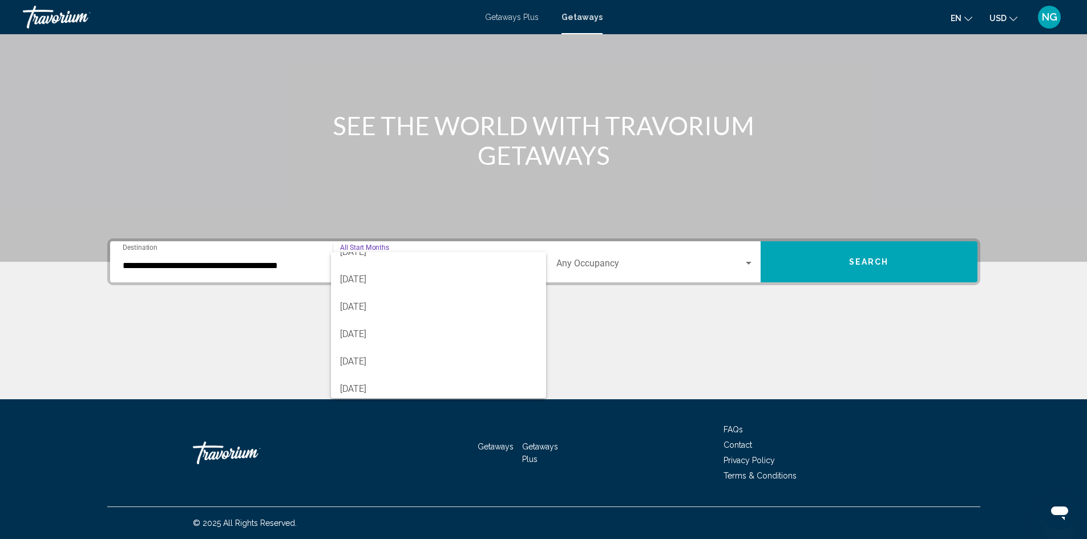
scroll to position [171, 0]
click at [387, 342] on span "[DATE]" at bounding box center [438, 341] width 197 height 27
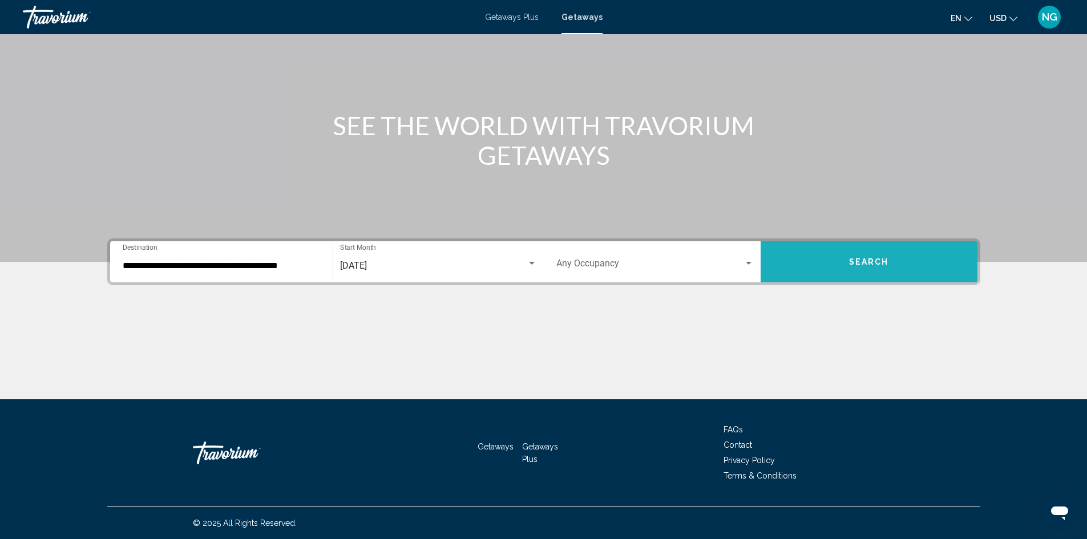
click at [856, 257] on span "Search" at bounding box center [869, 261] width 40 height 9
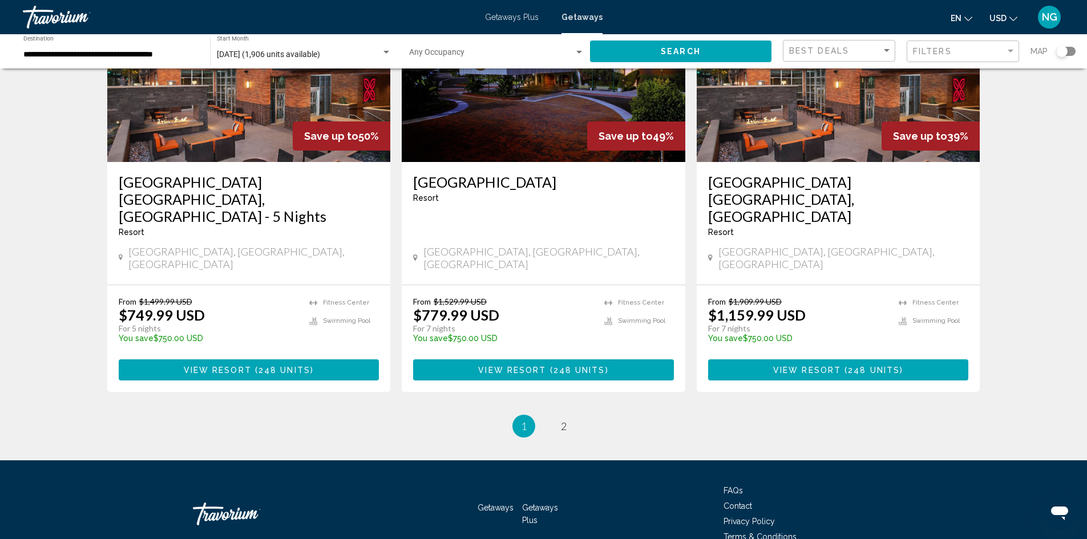
scroll to position [1390, 0]
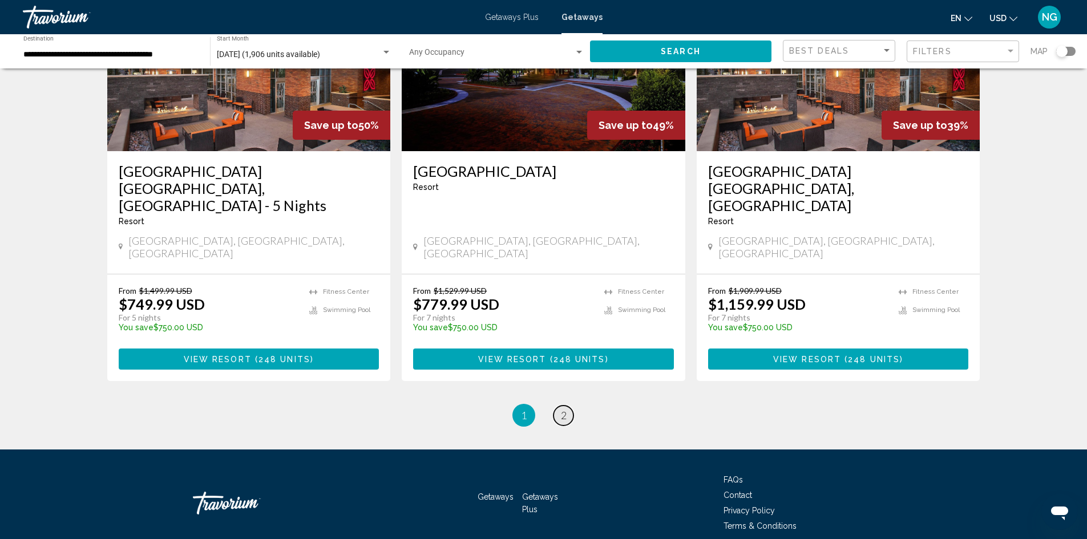
click at [561, 409] on span "2" at bounding box center [564, 415] width 6 height 13
